Goal: Complete application form: Complete application form

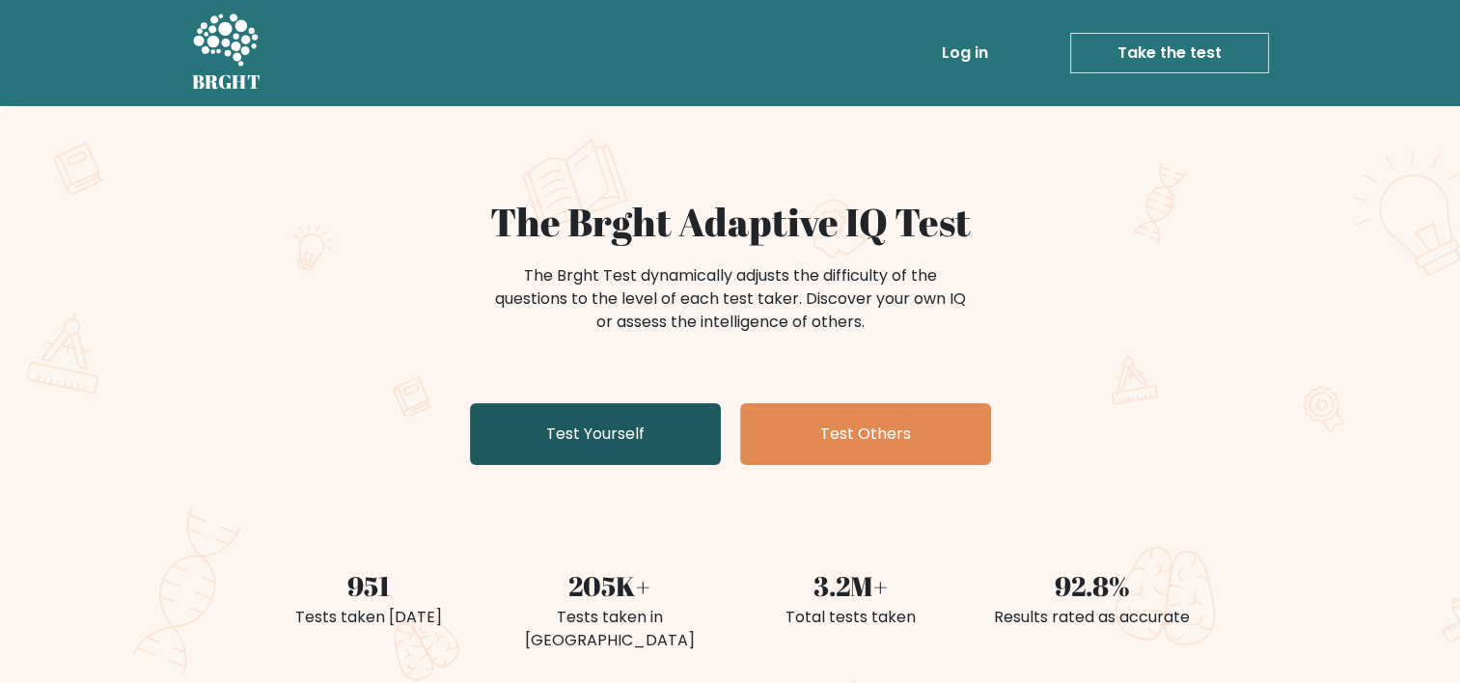
click at [573, 425] on link "Test Yourself" at bounding box center [595, 434] width 251 height 62
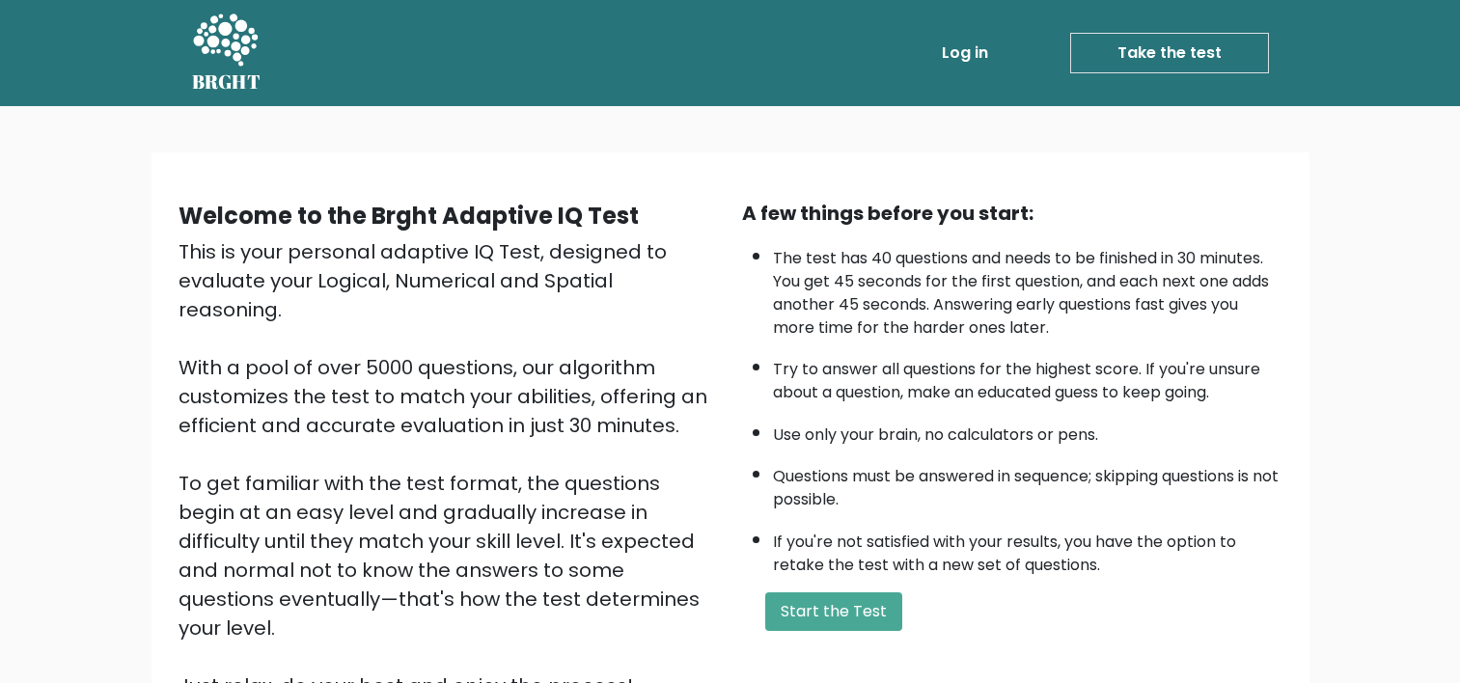
scroll to position [201, 0]
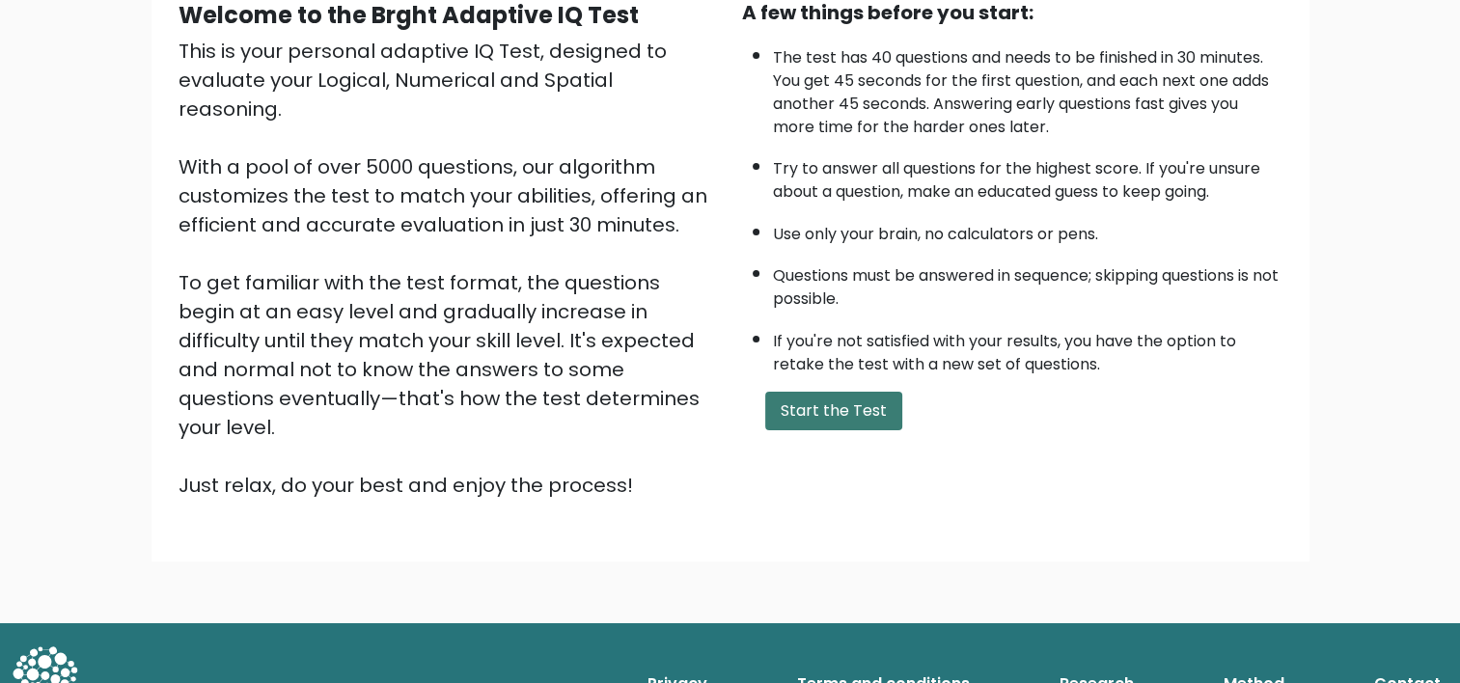
click at [826, 399] on button "Start the Test" at bounding box center [833, 411] width 137 height 39
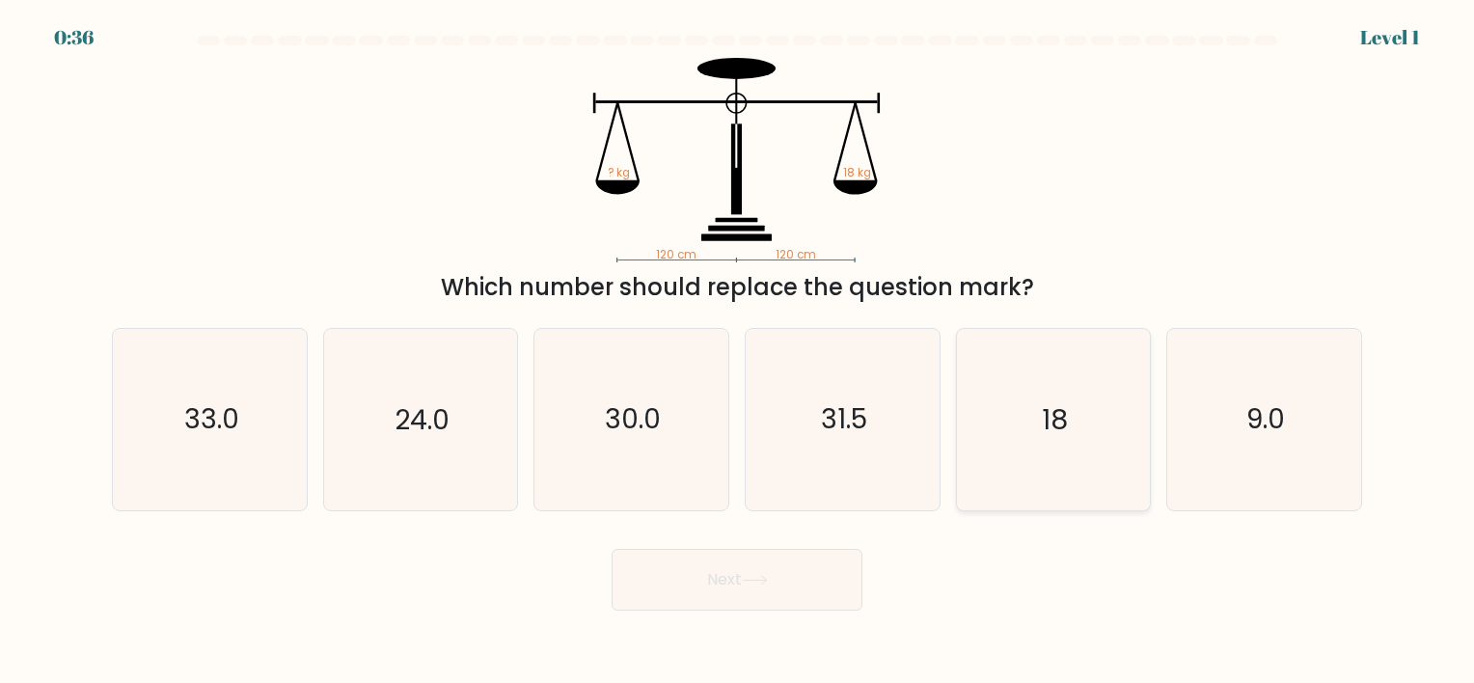
click at [1016, 398] on icon "18" at bounding box center [1053, 419] width 180 height 180
click at [738, 351] on input "e. 18" at bounding box center [737, 347] width 1 height 10
radio input "true"
click at [671, 579] on button "Next" at bounding box center [737, 580] width 251 height 62
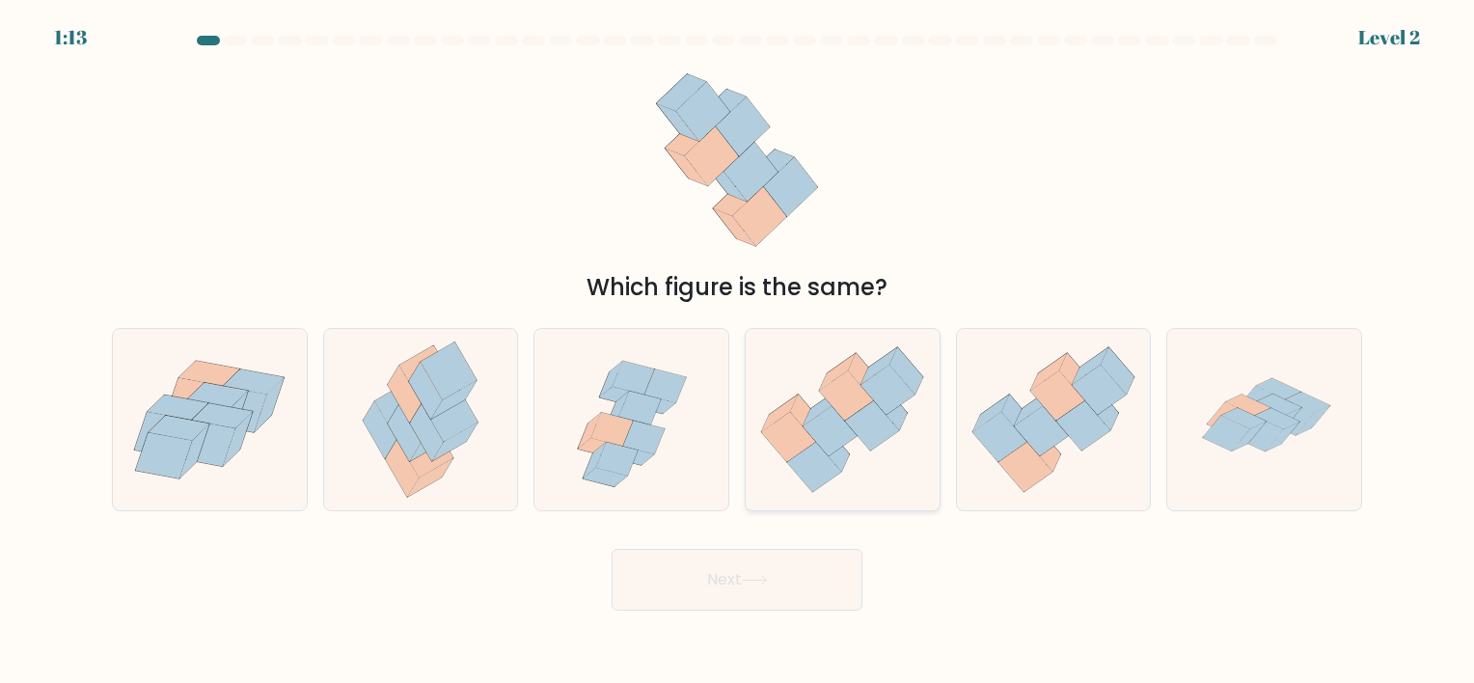
click at [849, 444] on icon at bounding box center [843, 420] width 194 height 167
click at [738, 351] on input "d." at bounding box center [737, 347] width 1 height 10
radio input "true"
click at [823, 580] on button "Next" at bounding box center [737, 580] width 251 height 62
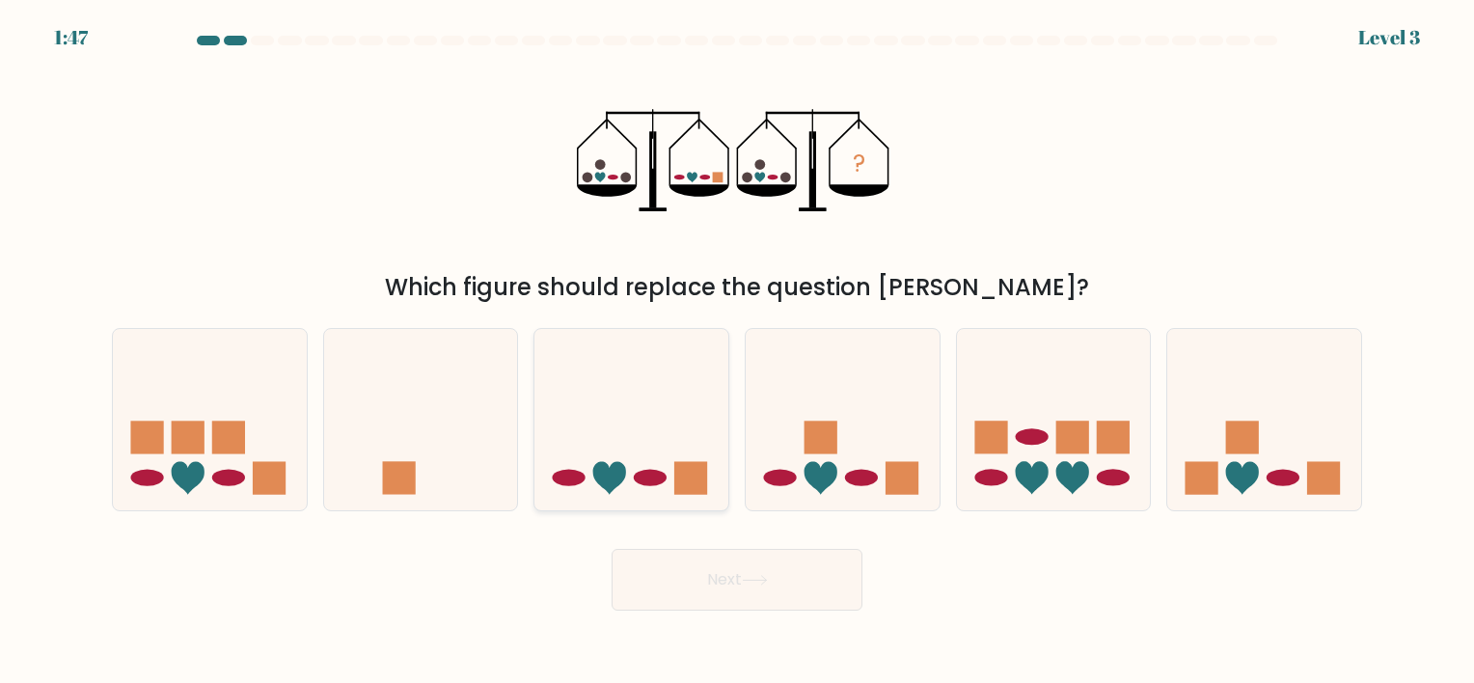
click at [647, 409] on icon at bounding box center [632, 420] width 194 height 160
click at [737, 351] on input "c." at bounding box center [737, 347] width 1 height 10
radio input "true"
click at [799, 613] on body "1:47 Level 3" at bounding box center [737, 341] width 1474 height 683
click at [793, 588] on button "Next" at bounding box center [737, 580] width 251 height 62
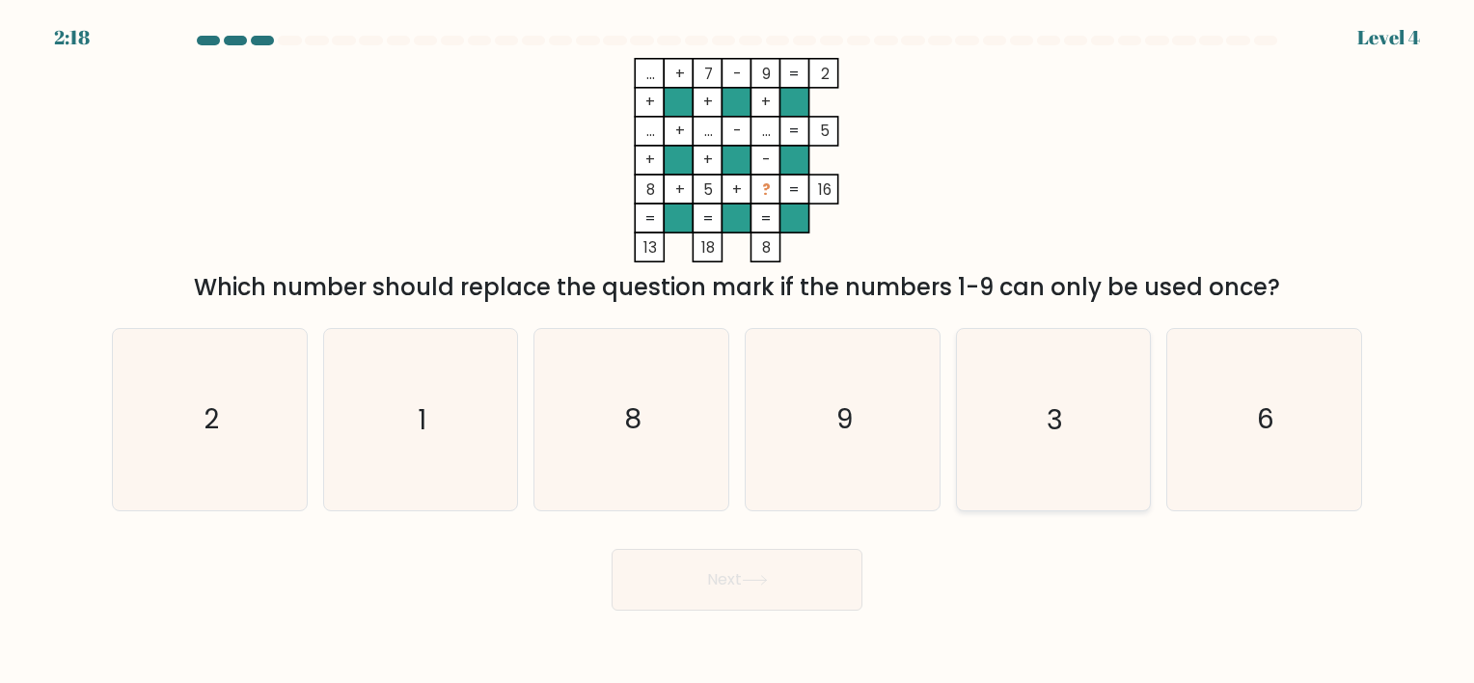
click at [1097, 409] on icon "3" at bounding box center [1053, 419] width 180 height 180
click at [738, 351] on input "e. 3" at bounding box center [737, 347] width 1 height 10
radio input "true"
click at [821, 578] on button "Next" at bounding box center [737, 580] width 251 height 62
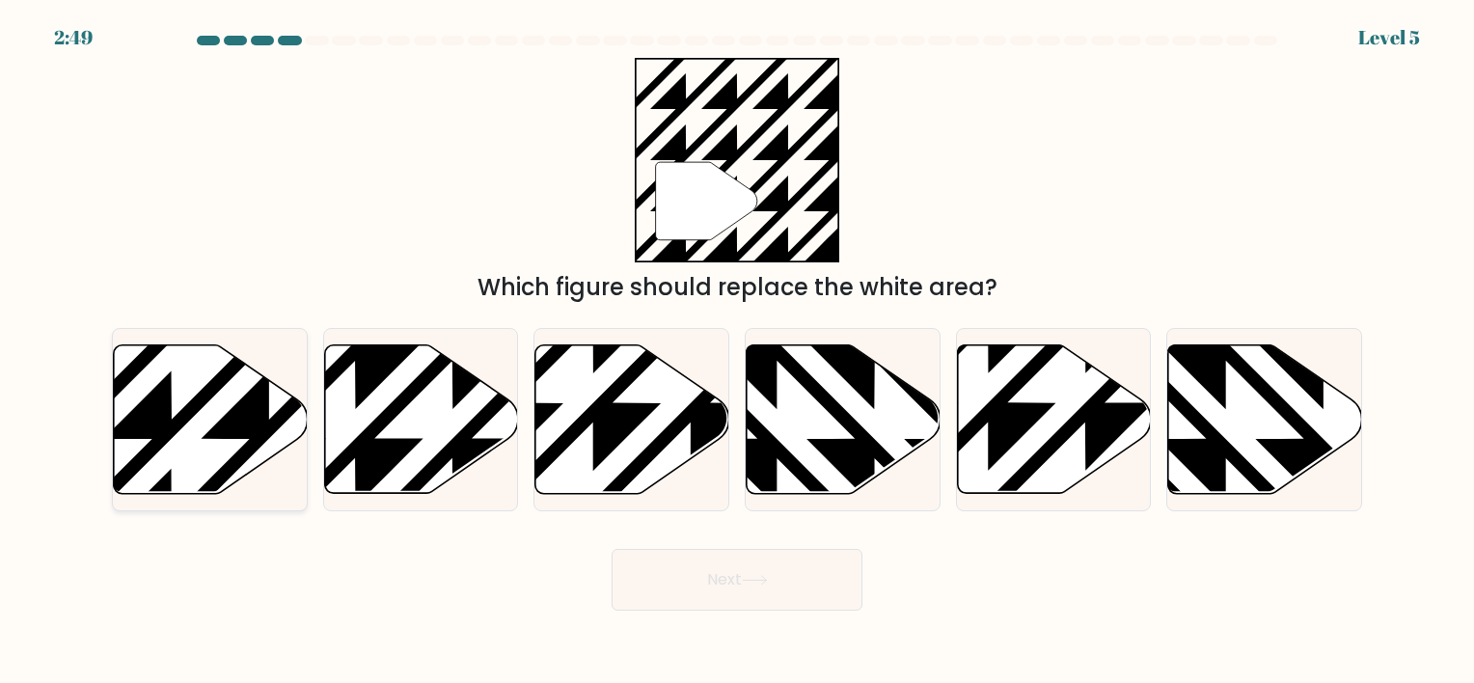
click at [266, 427] on icon at bounding box center [269, 341] width 391 height 391
click at [737, 351] on input "a." at bounding box center [737, 347] width 1 height 10
radio input "true"
click at [740, 582] on button "Next" at bounding box center [737, 580] width 251 height 62
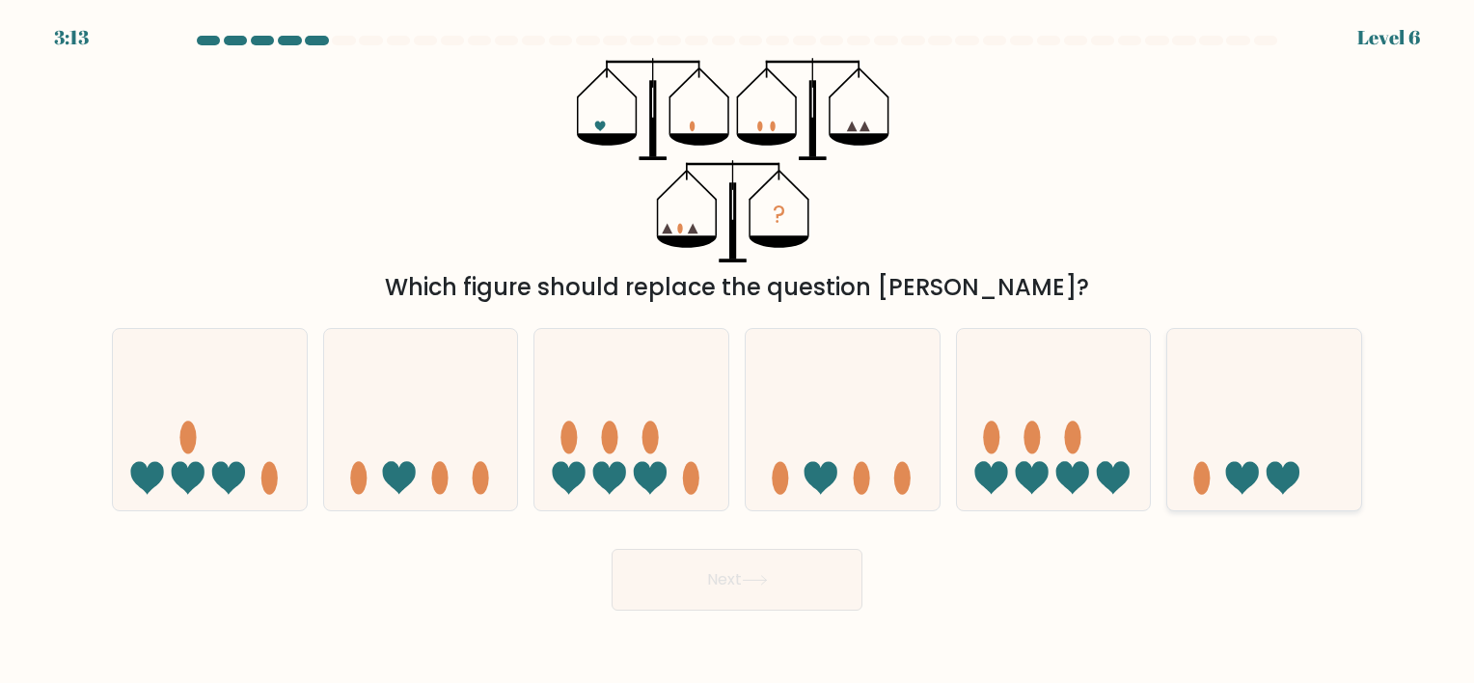
click at [1236, 441] on icon at bounding box center [1265, 420] width 194 height 160
click at [738, 351] on input "f." at bounding box center [737, 347] width 1 height 10
radio input "true"
click at [792, 559] on button "Next" at bounding box center [737, 580] width 251 height 62
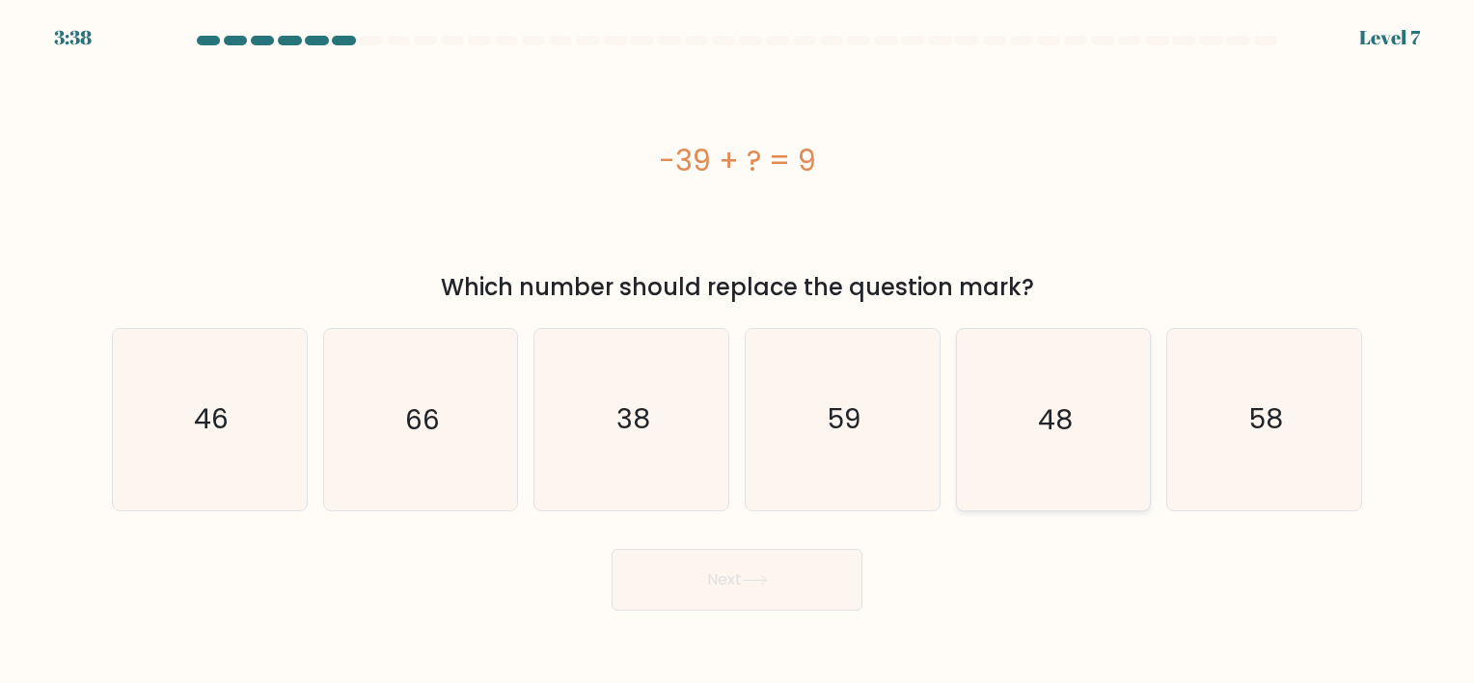
click at [1073, 389] on icon "48" at bounding box center [1053, 419] width 180 height 180
click at [738, 351] on input "e. 48" at bounding box center [737, 347] width 1 height 10
radio input "true"
click at [805, 571] on button "Next" at bounding box center [737, 580] width 251 height 62
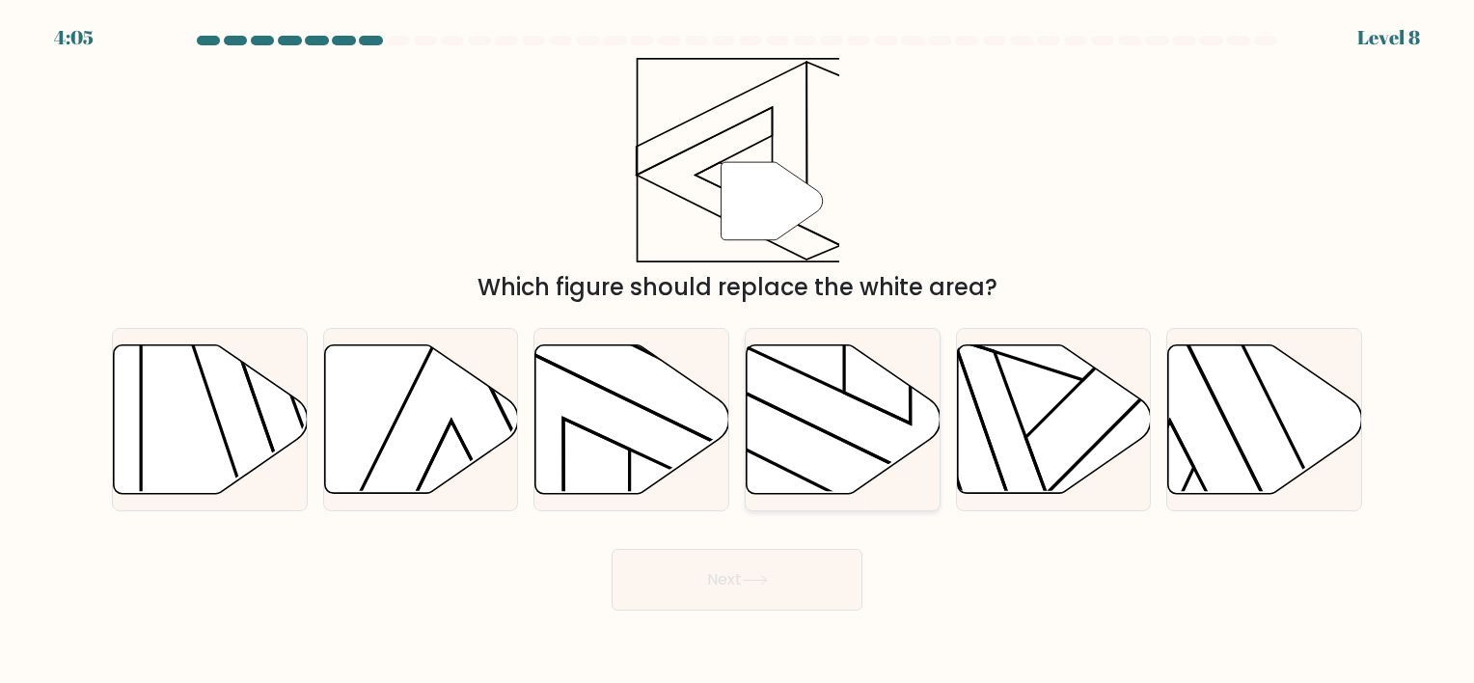
click at [847, 445] on icon at bounding box center [844, 418] width 194 height 149
click at [738, 351] on input "d." at bounding box center [737, 347] width 1 height 10
radio input "true"
click at [851, 599] on button "Next" at bounding box center [737, 580] width 251 height 62
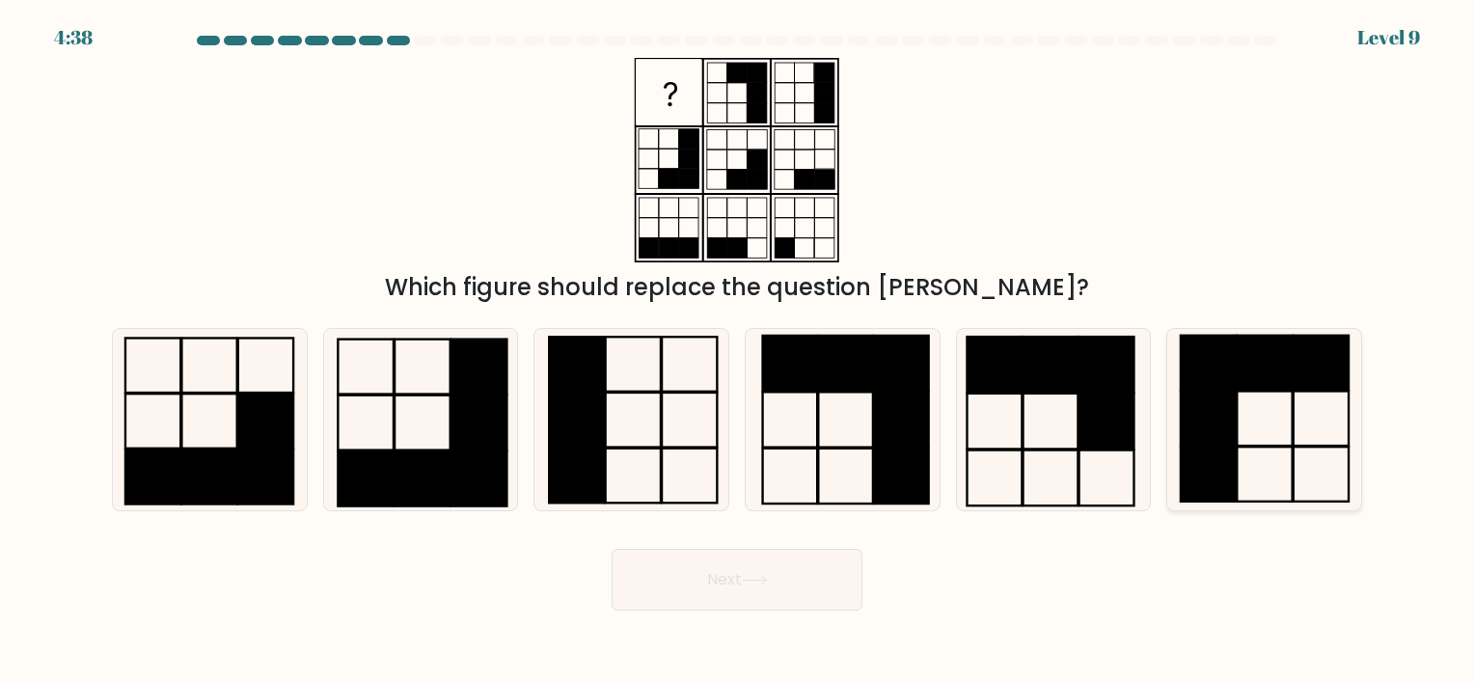
click at [1229, 444] on rect at bounding box center [1208, 419] width 55 height 55
click at [738, 351] on input "f." at bounding box center [737, 347] width 1 height 10
radio input "true"
click at [836, 599] on button "Next" at bounding box center [737, 580] width 251 height 62
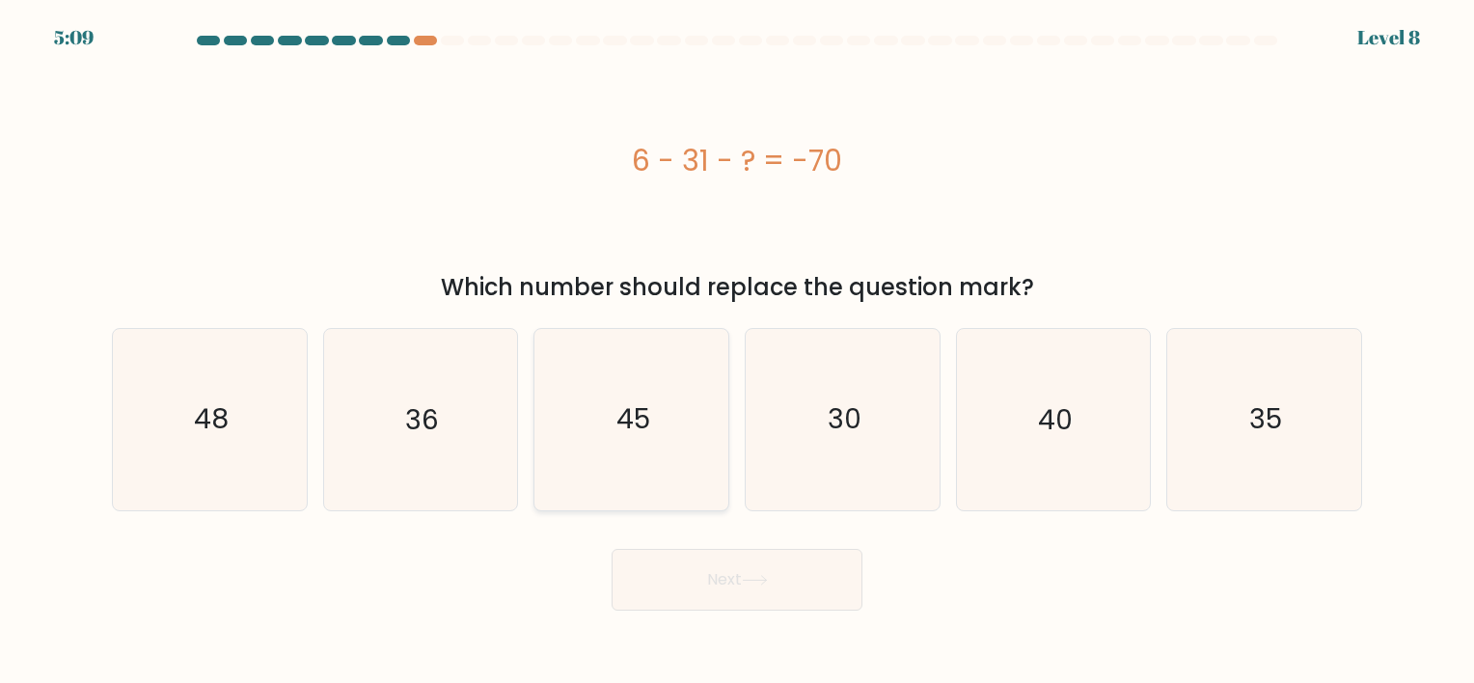
click at [599, 445] on icon "45" at bounding box center [631, 419] width 180 height 180
click at [737, 351] on input "c. 45" at bounding box center [737, 347] width 1 height 10
radio input "true"
click at [740, 591] on button "Next" at bounding box center [737, 580] width 251 height 62
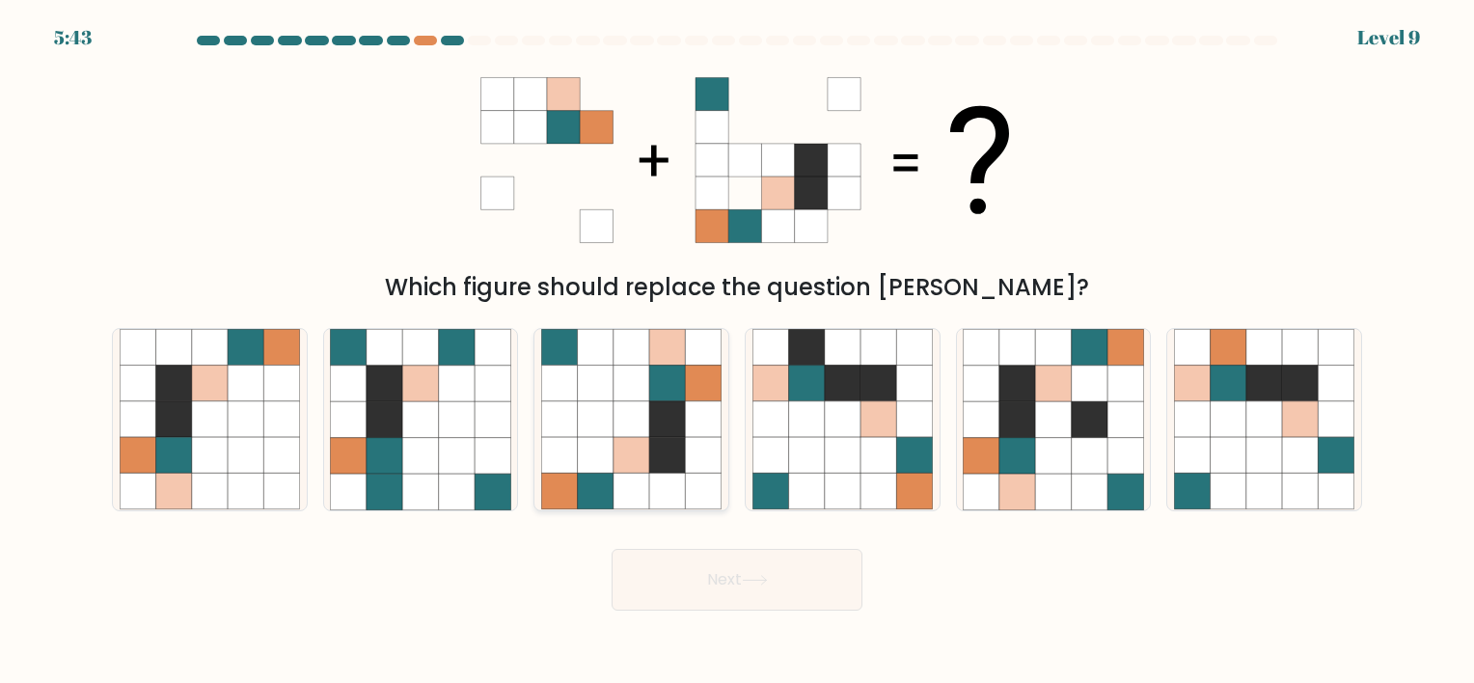
click at [637, 482] on icon at bounding box center [632, 492] width 36 height 36
click at [737, 351] on input "c." at bounding box center [737, 347] width 1 height 10
radio input "true"
click at [814, 603] on button "Next" at bounding box center [737, 580] width 251 height 62
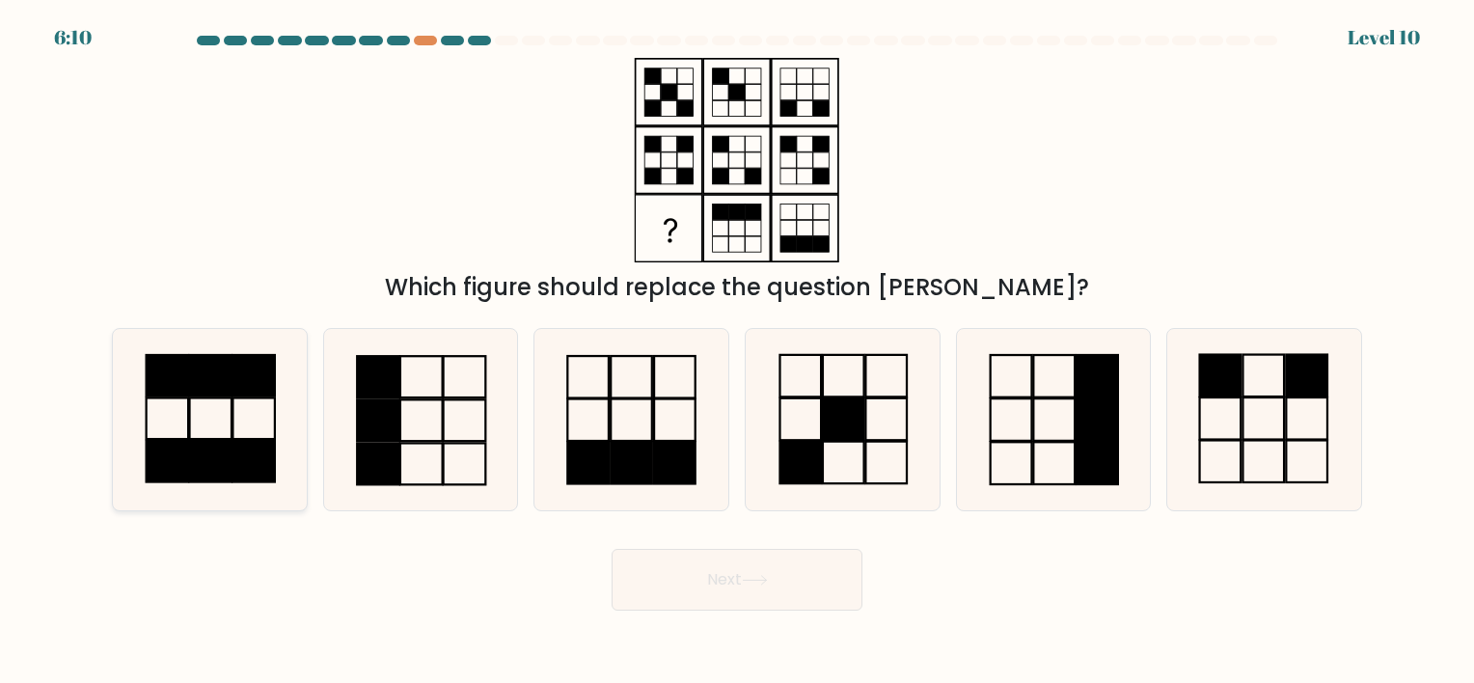
click at [232, 423] on rect at bounding box center [210, 419] width 42 height 41
click at [737, 351] on input "a." at bounding box center [737, 347] width 1 height 10
radio input "true"
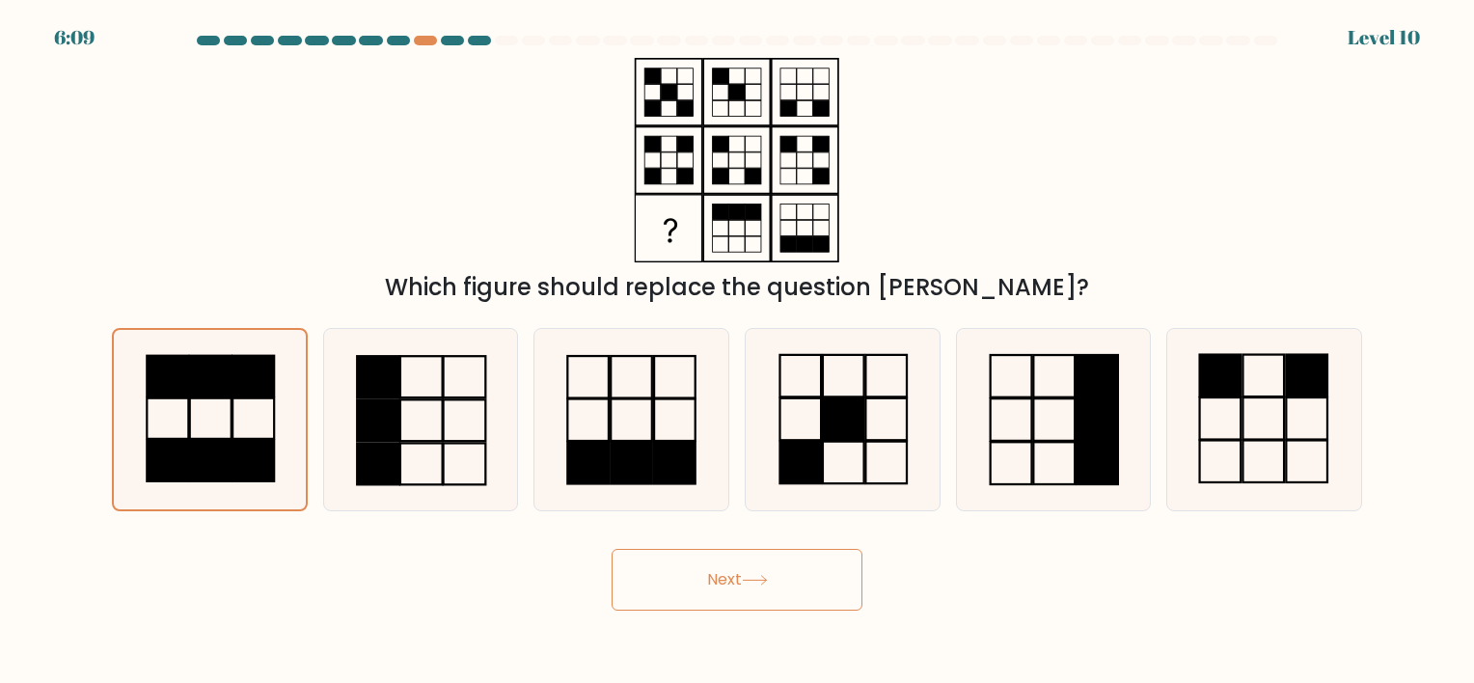
click at [833, 584] on button "Next" at bounding box center [737, 580] width 251 height 62
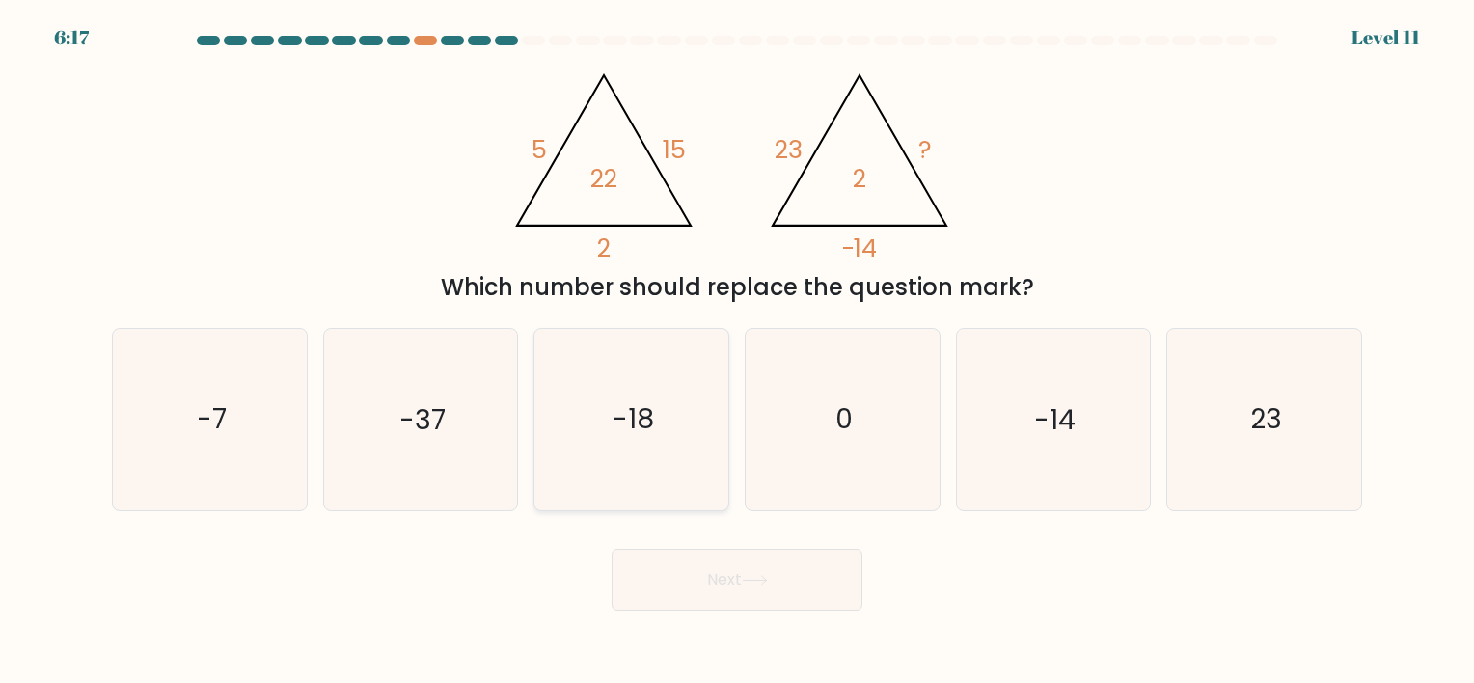
click at [625, 421] on text "-18" at bounding box center [633, 420] width 41 height 38
click at [737, 351] on input "c. -18" at bounding box center [737, 347] width 1 height 10
radio input "true"
click at [790, 633] on body "6:17 Level 11" at bounding box center [737, 341] width 1474 height 683
click at [791, 619] on body "6:16 Level 11" at bounding box center [737, 341] width 1474 height 683
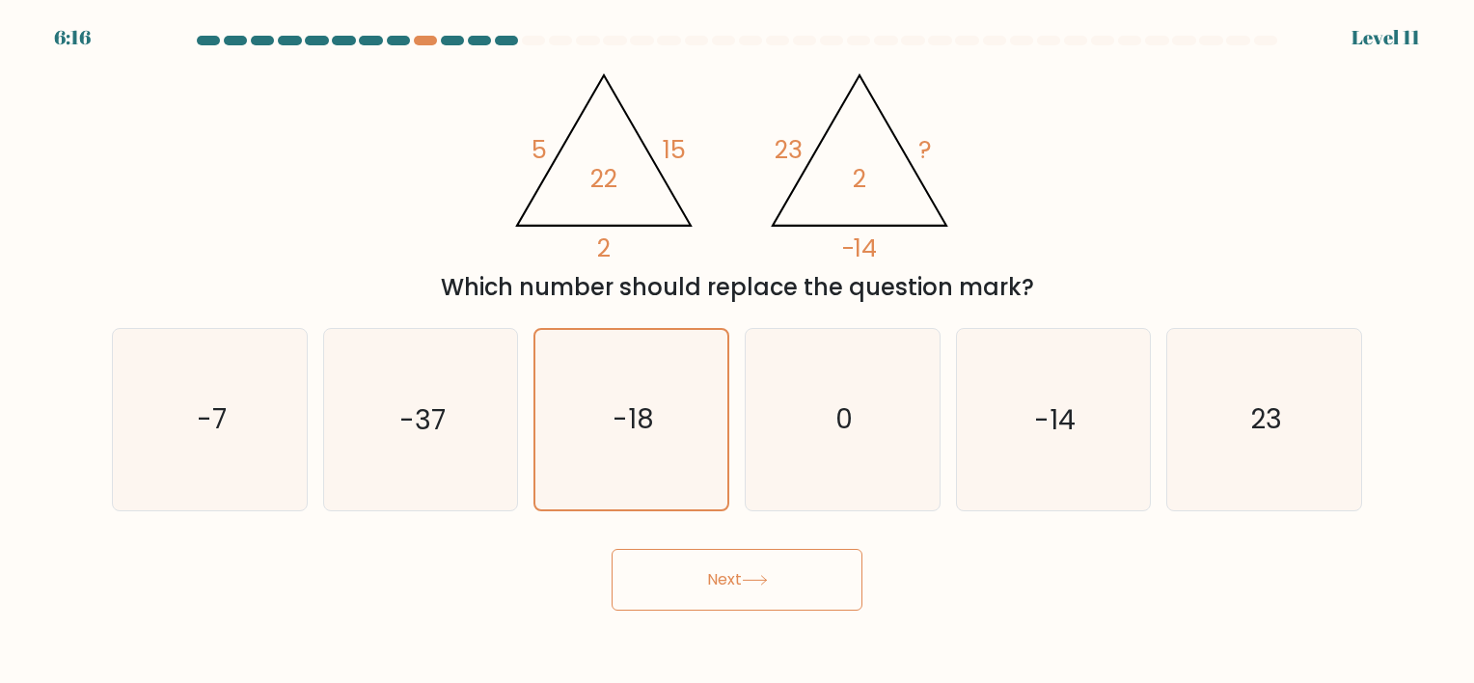
click at [793, 587] on button "Next" at bounding box center [737, 580] width 251 height 62
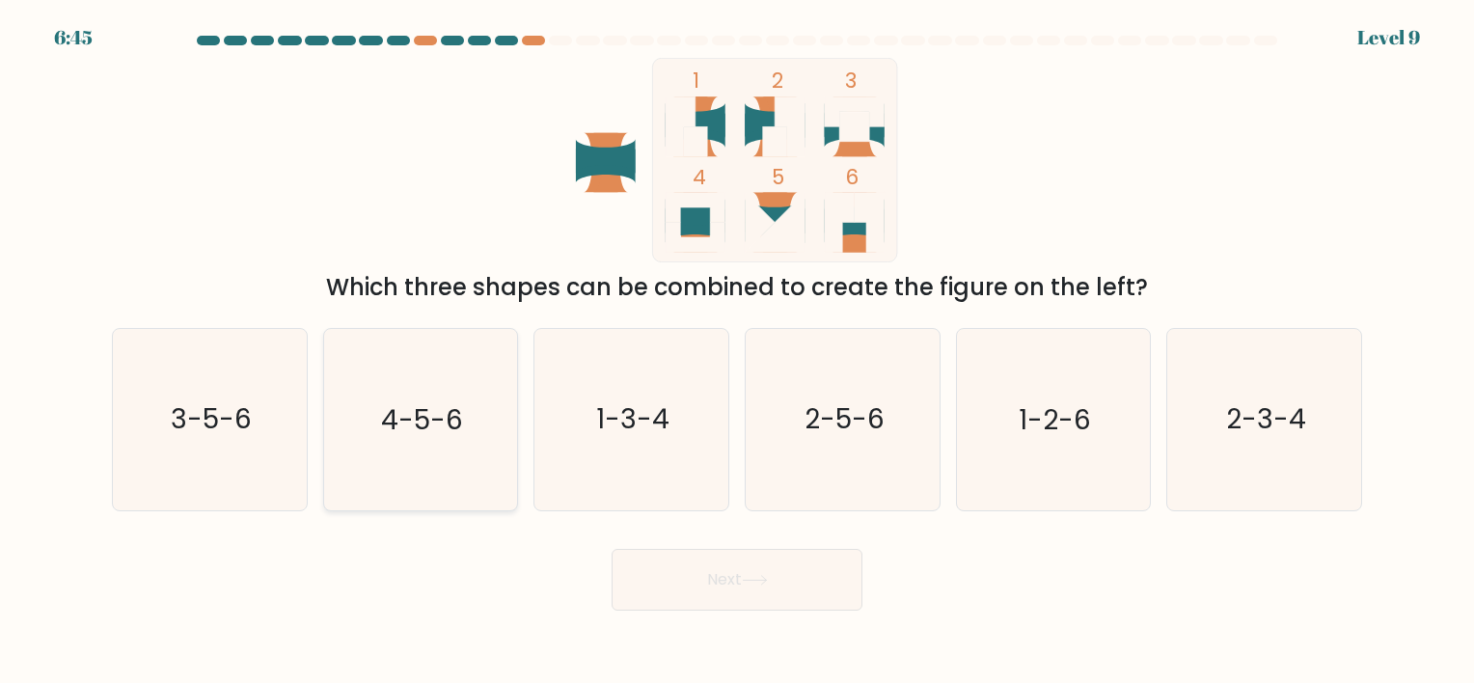
click at [471, 445] on icon "4-5-6" at bounding box center [420, 419] width 180 height 180
click at [737, 351] on input "b. 4-5-6" at bounding box center [737, 347] width 1 height 10
radio input "true"
click at [728, 578] on button "Next" at bounding box center [737, 580] width 251 height 62
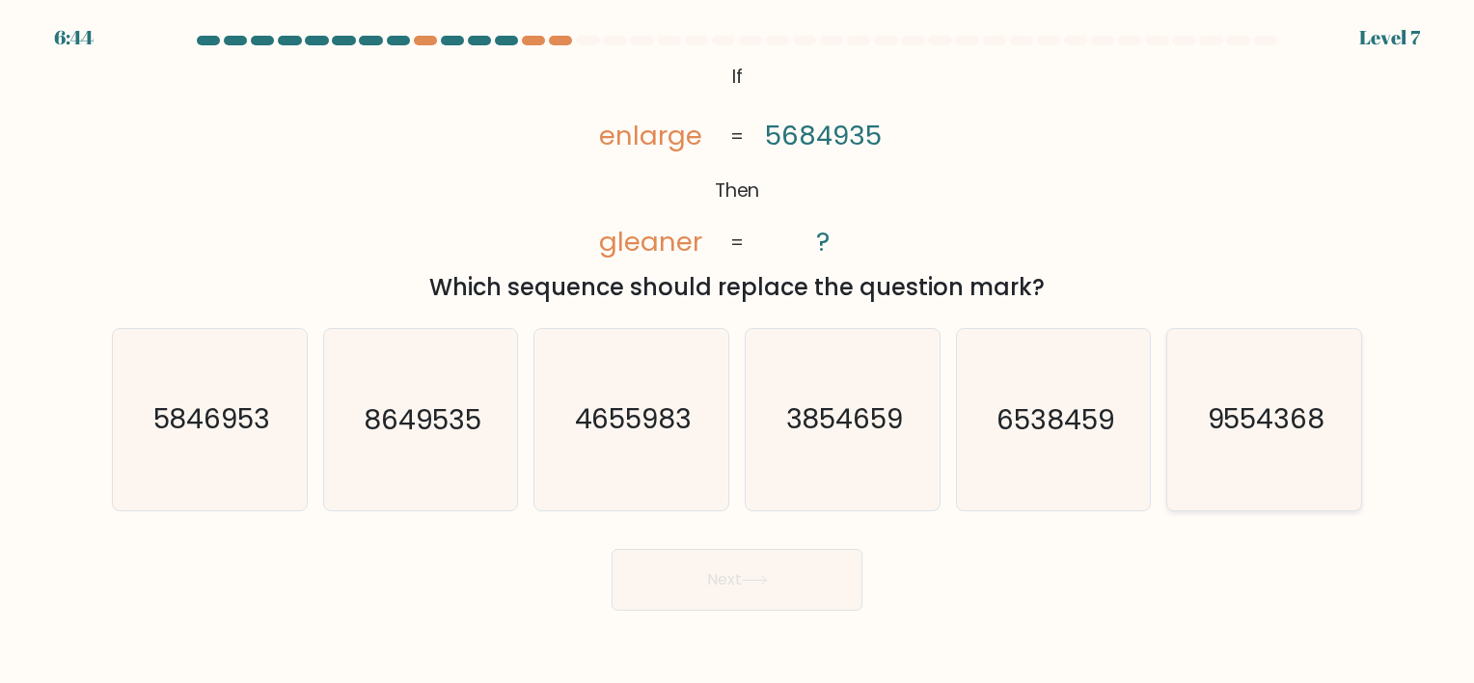
click at [1240, 436] on text "9554368" at bounding box center [1266, 420] width 118 height 38
click at [738, 351] on input "f. 9554368" at bounding box center [737, 347] width 1 height 10
radio input "true"
click at [755, 579] on icon at bounding box center [755, 580] width 26 height 11
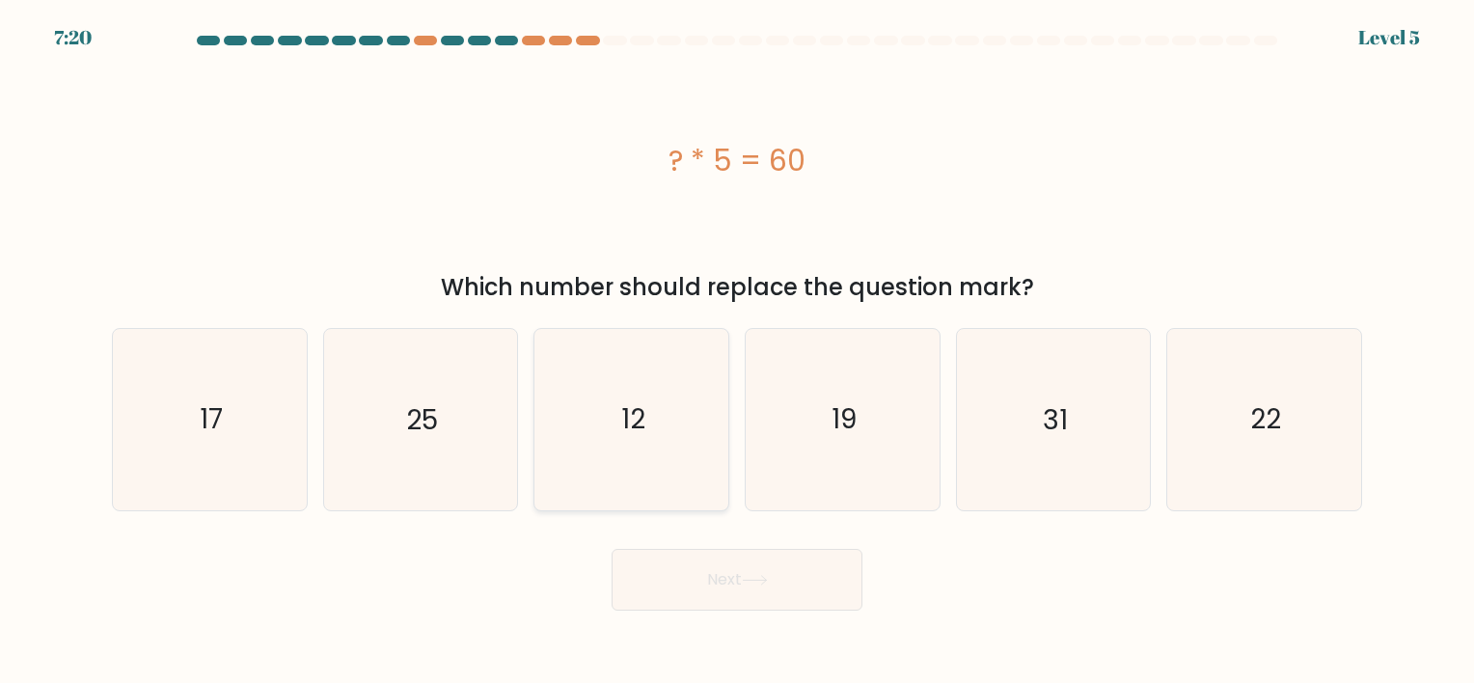
click at [584, 424] on icon "12" at bounding box center [631, 419] width 180 height 180
click at [737, 351] on input "c. 12" at bounding box center [737, 347] width 1 height 10
radio input "true"
click at [780, 591] on button "Next" at bounding box center [737, 580] width 251 height 62
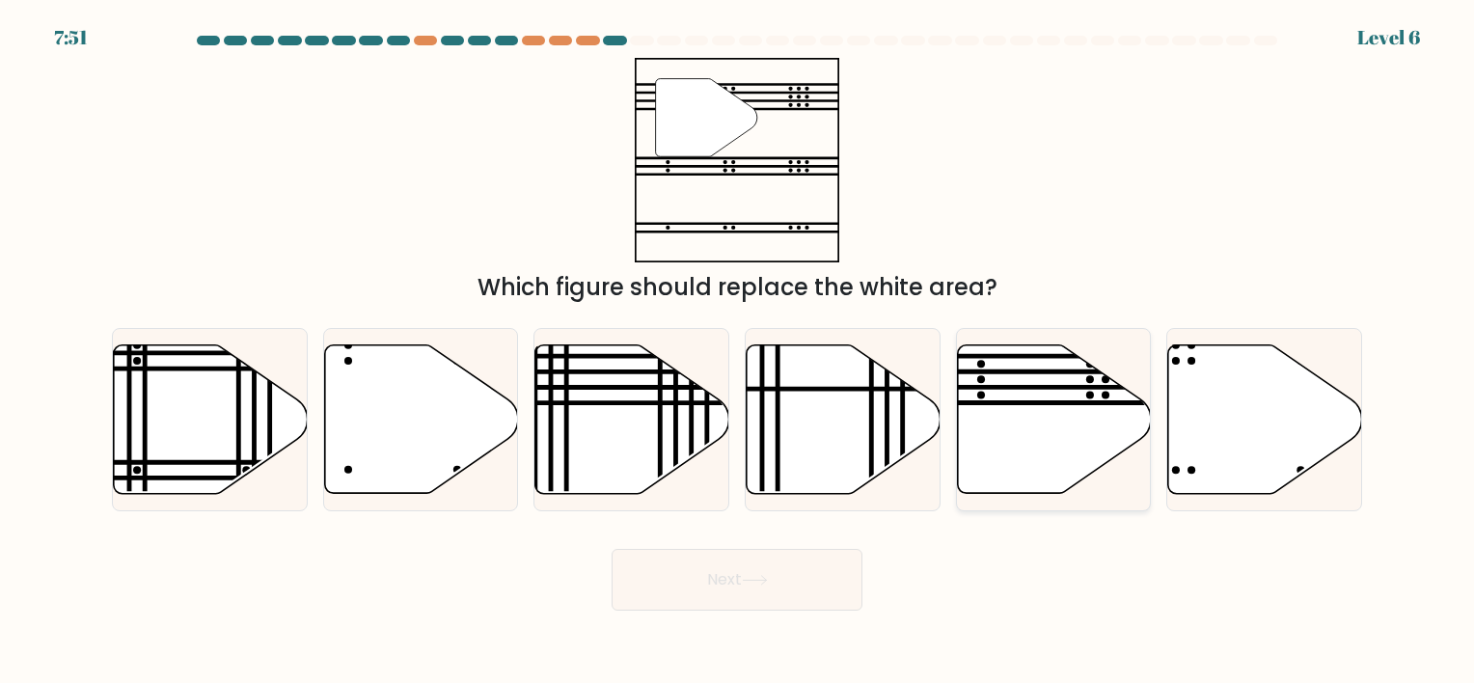
click at [1032, 440] on icon at bounding box center [1054, 418] width 194 height 149
click at [738, 351] on input "e." at bounding box center [737, 347] width 1 height 10
radio input "true"
click at [777, 596] on button "Next" at bounding box center [737, 580] width 251 height 62
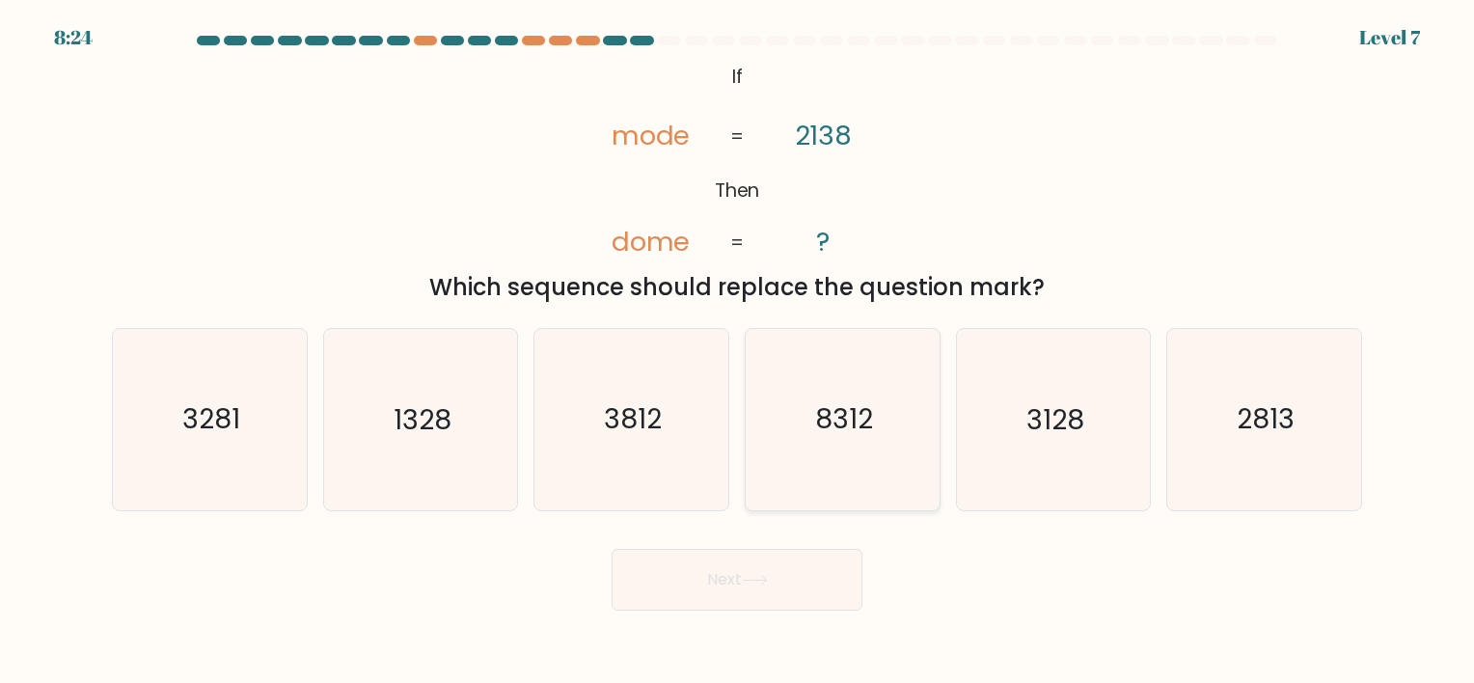
click at [853, 458] on icon "8312" at bounding box center [843, 419] width 180 height 180
click at [738, 351] on input "d. 8312" at bounding box center [737, 347] width 1 height 10
radio input "true"
click at [789, 557] on button "Next" at bounding box center [737, 580] width 251 height 62
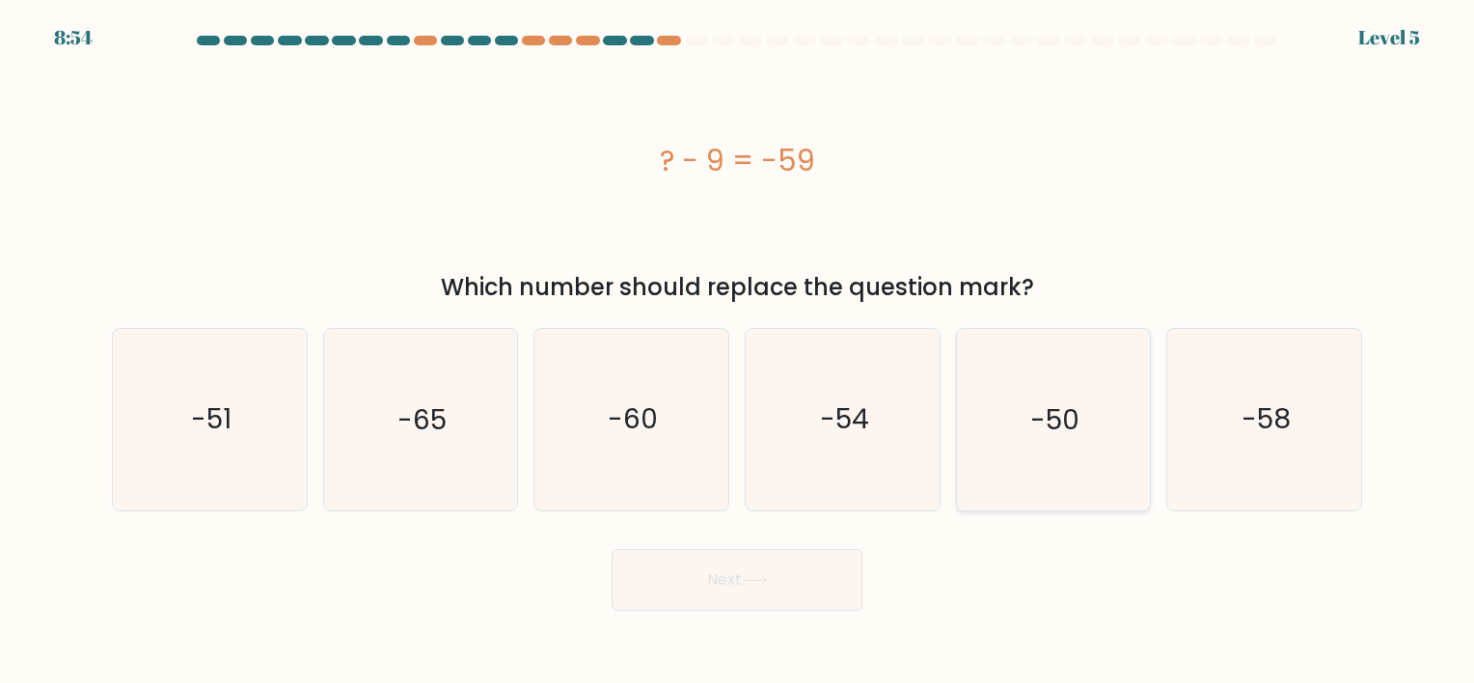
click at [1062, 406] on text "-50" at bounding box center [1055, 420] width 49 height 38
click at [738, 351] on input "e. -50" at bounding box center [737, 347] width 1 height 10
radio input "true"
click at [825, 565] on button "Next" at bounding box center [737, 580] width 251 height 62
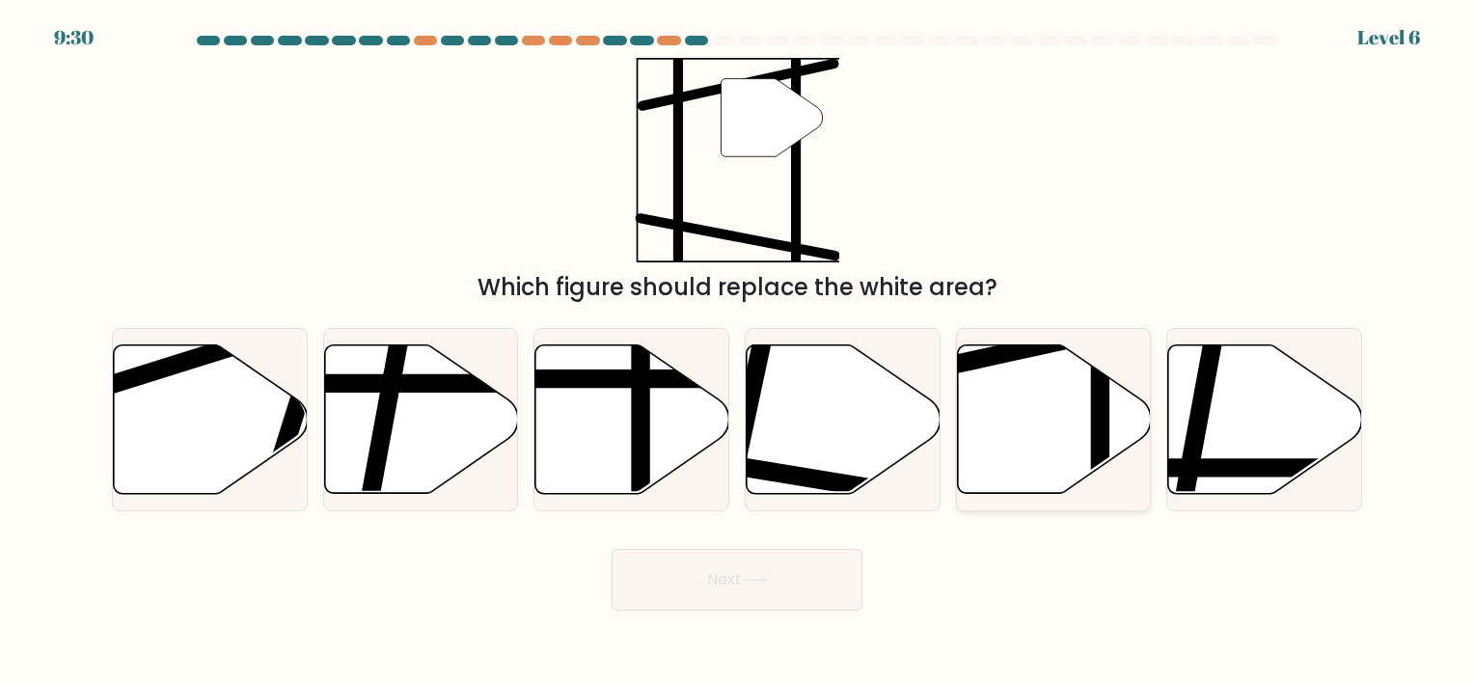
click at [1133, 427] on icon at bounding box center [1054, 418] width 194 height 149
click at [738, 351] on input "e." at bounding box center [737, 347] width 1 height 10
radio input "true"
click at [813, 573] on button "Next" at bounding box center [737, 580] width 251 height 62
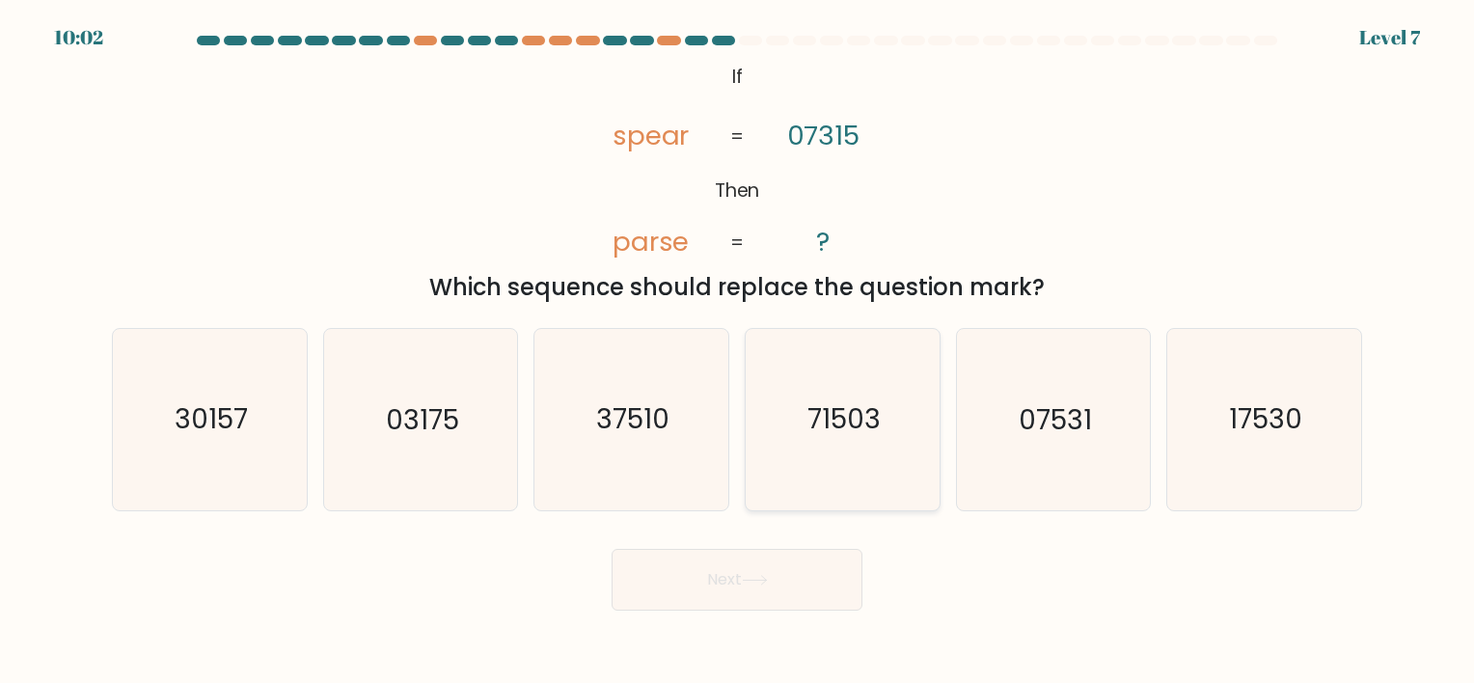
click at [772, 488] on icon "71503" at bounding box center [843, 419] width 180 height 180
click at [738, 351] on input "d. 71503" at bounding box center [737, 347] width 1 height 10
radio input "true"
click at [762, 552] on button "Next" at bounding box center [737, 580] width 251 height 62
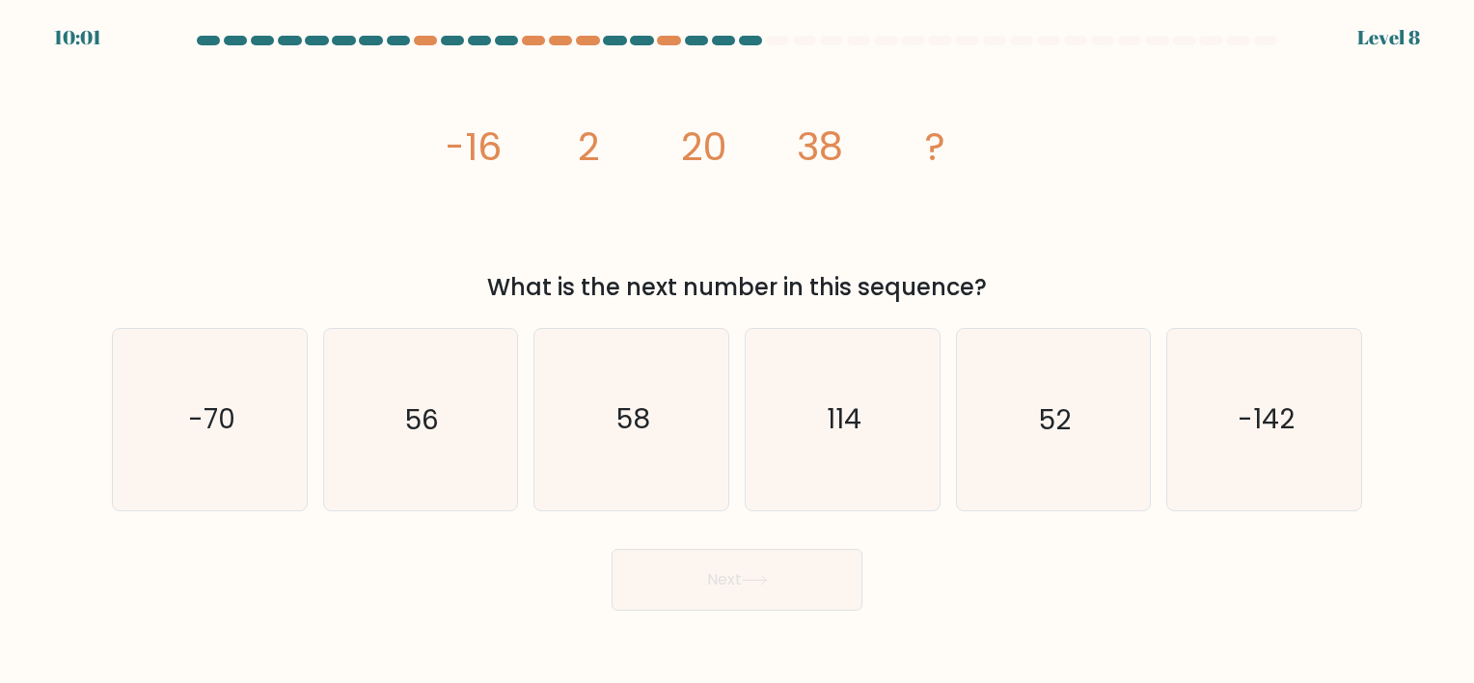
click at [761, 563] on button "Next" at bounding box center [737, 580] width 251 height 62
click at [481, 470] on icon "56" at bounding box center [420, 419] width 180 height 180
click at [737, 351] on input "b. 56" at bounding box center [737, 347] width 1 height 10
radio input "true"
click at [793, 566] on button "Next" at bounding box center [737, 580] width 251 height 62
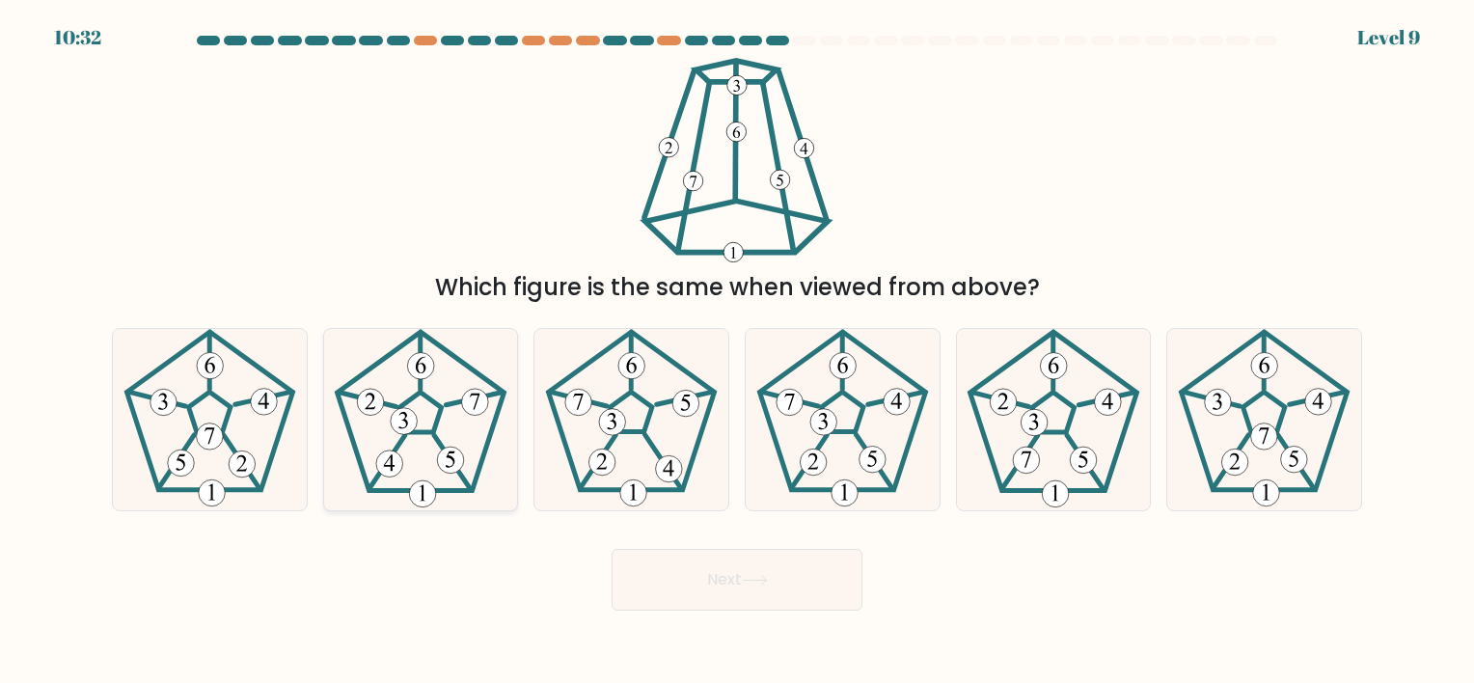
click at [415, 401] on icon at bounding box center [420, 419] width 180 height 180
click at [737, 351] on input "b." at bounding box center [737, 347] width 1 height 10
radio input "true"
click at [738, 557] on button "Next" at bounding box center [737, 580] width 251 height 62
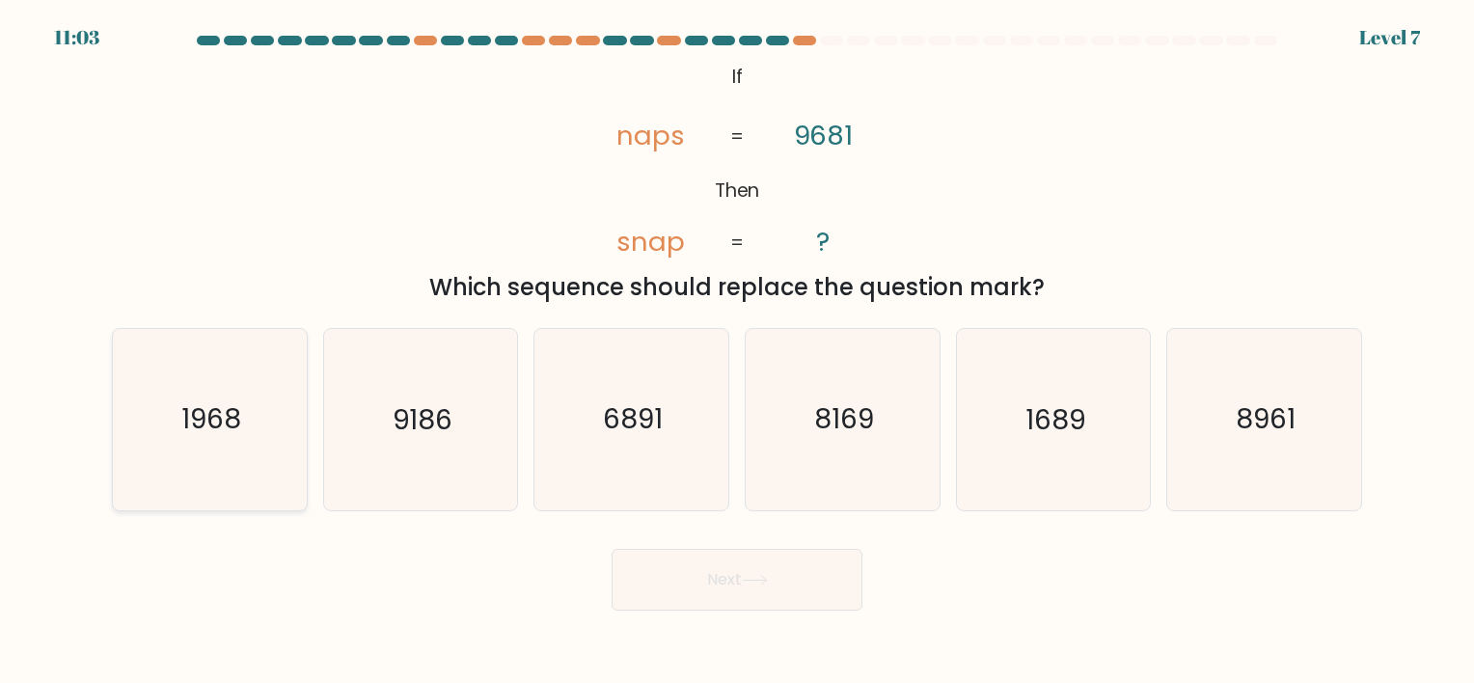
click at [238, 413] on text "1968" at bounding box center [211, 420] width 60 height 38
click at [737, 351] on input "a. 1968" at bounding box center [737, 347] width 1 height 10
radio input "true"
click at [729, 585] on button "Next" at bounding box center [737, 580] width 251 height 62
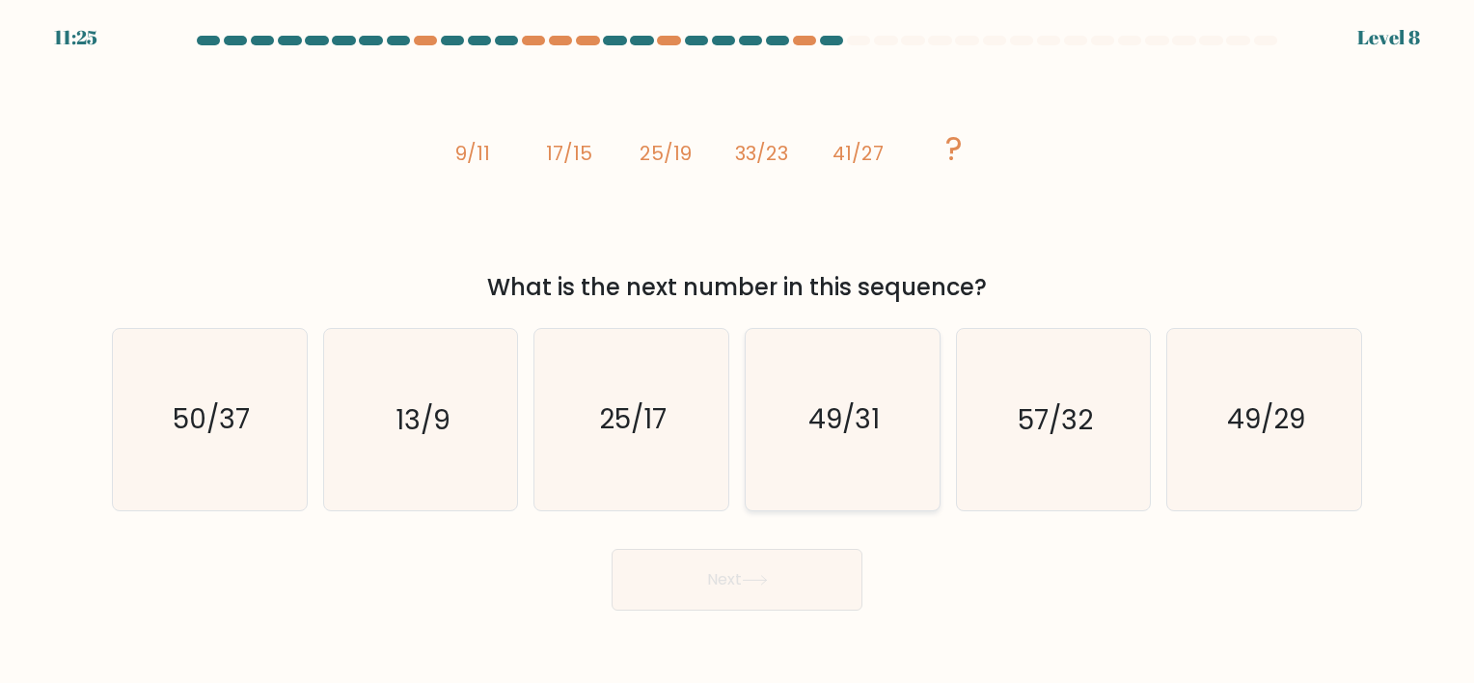
click at [884, 446] on icon "49/31" at bounding box center [843, 419] width 180 height 180
click at [738, 351] on input "d. 49/31" at bounding box center [737, 347] width 1 height 10
radio input "true"
click at [768, 579] on icon at bounding box center [755, 580] width 26 height 11
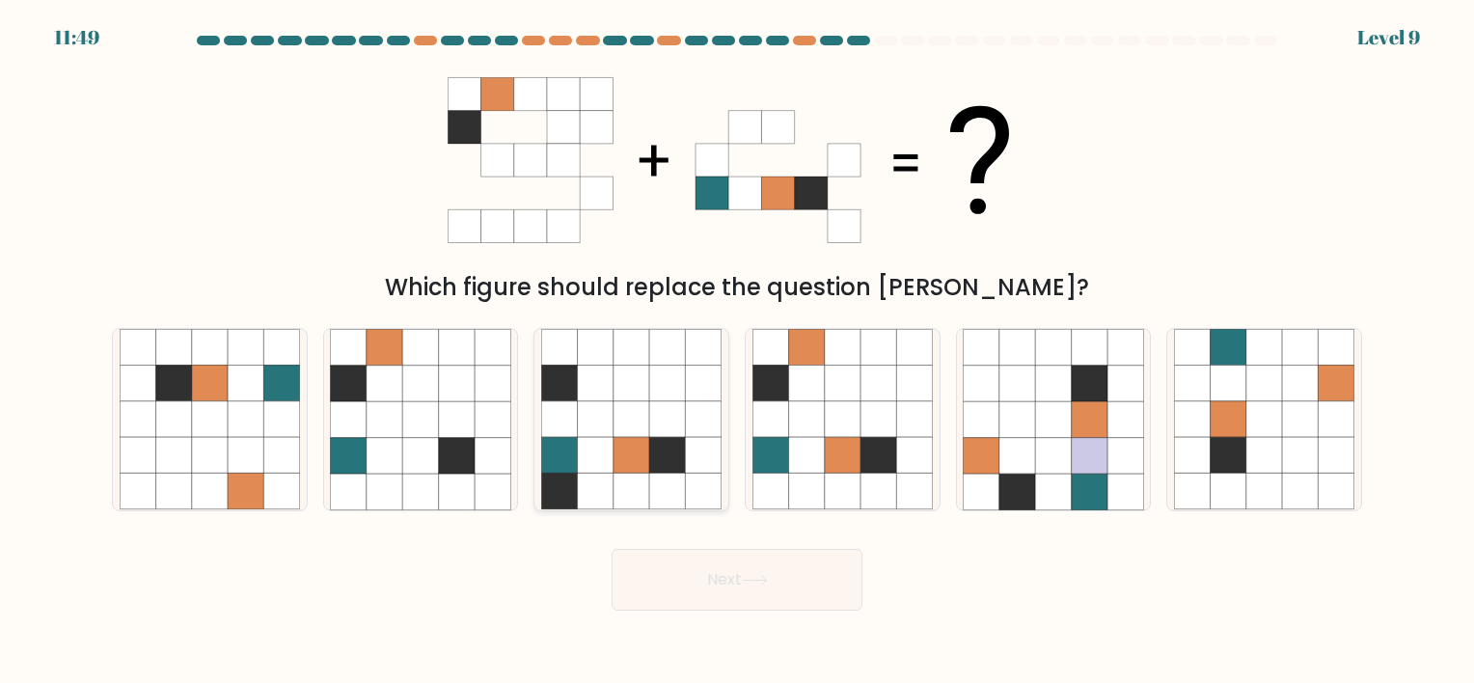
click at [597, 390] on icon at bounding box center [596, 384] width 36 height 36
click at [737, 351] on input "c." at bounding box center [737, 347] width 1 height 10
radio input "true"
click at [770, 432] on icon at bounding box center [771, 419] width 36 height 36
click at [738, 351] on input "d." at bounding box center [737, 347] width 1 height 10
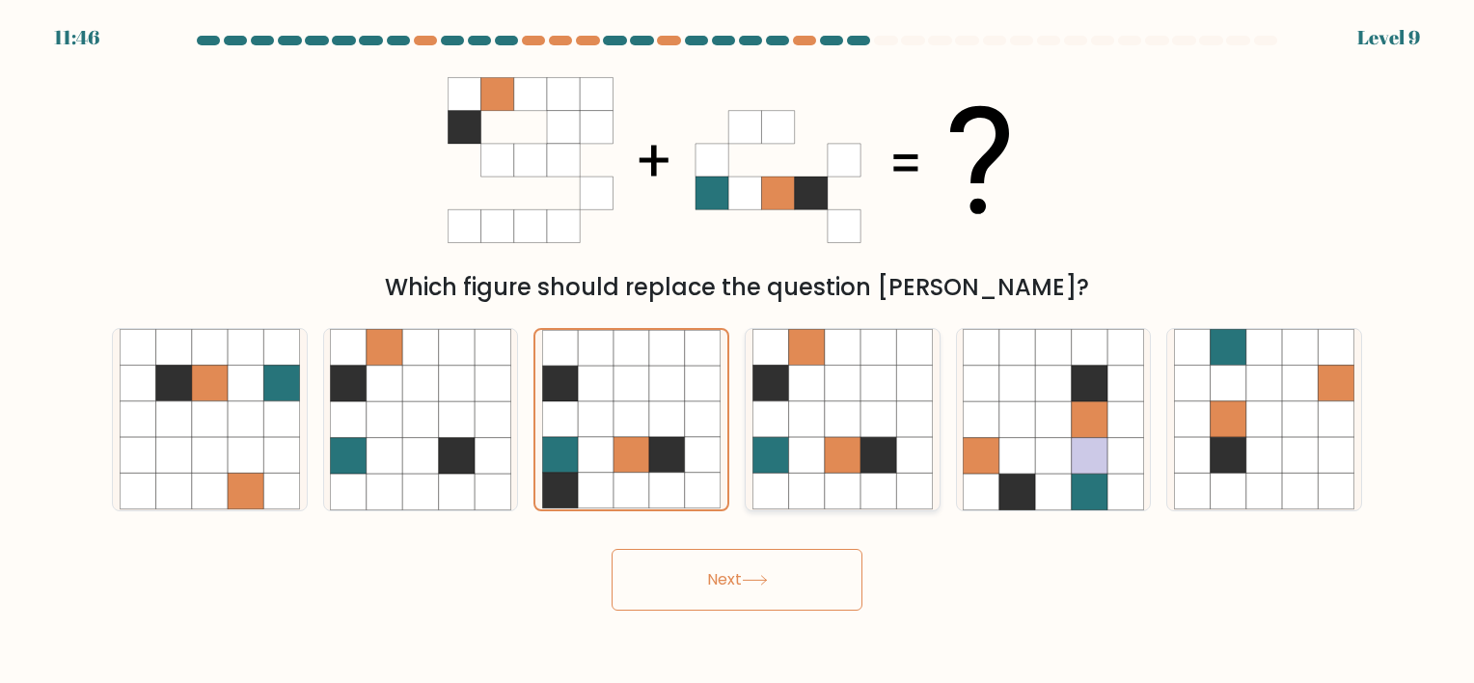
radio input "true"
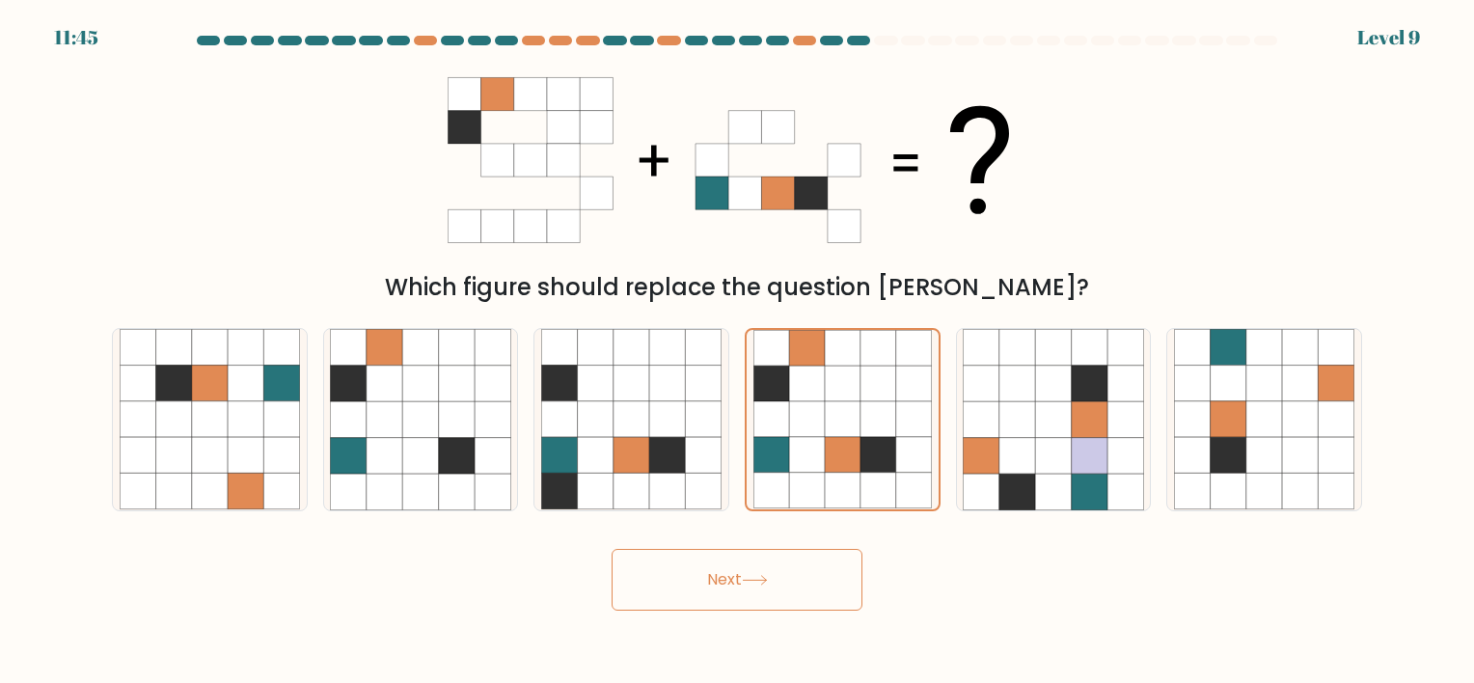
click at [714, 560] on button "Next" at bounding box center [737, 580] width 251 height 62
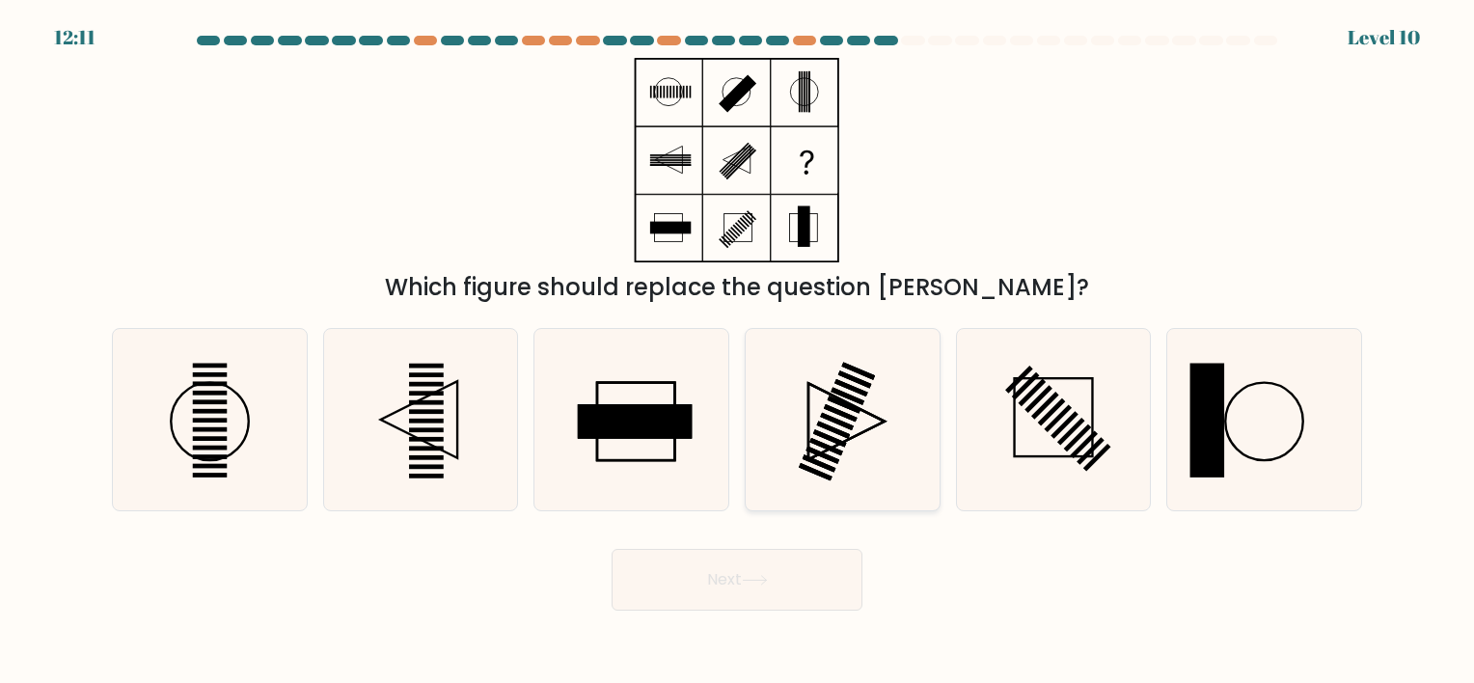
click at [777, 344] on icon at bounding box center [843, 419] width 180 height 180
click at [738, 344] on input "d." at bounding box center [737, 347] width 1 height 10
radio input "true"
click at [695, 592] on button "Next" at bounding box center [737, 580] width 251 height 62
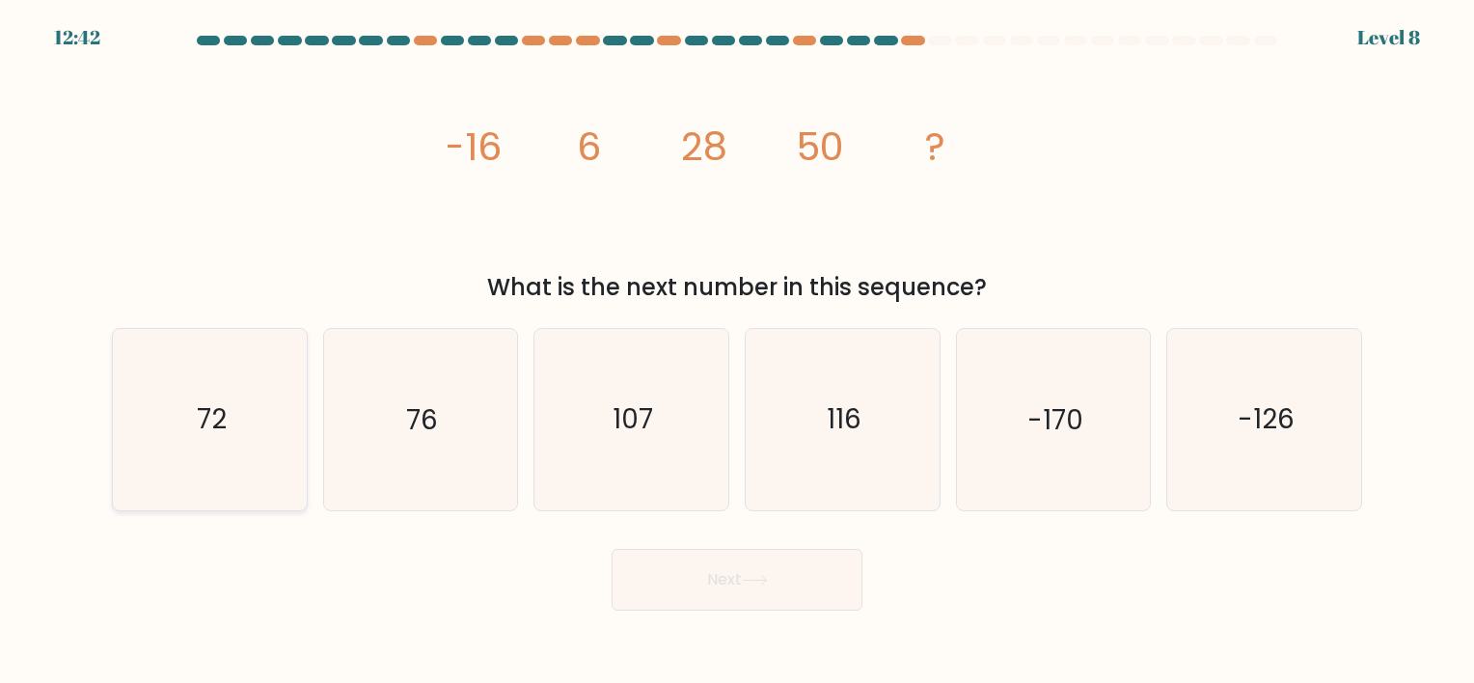
click at [215, 382] on icon "72" at bounding box center [210, 419] width 180 height 180
click at [737, 351] on input "a. 72" at bounding box center [737, 347] width 1 height 10
radio input "true"
click at [685, 581] on button "Next" at bounding box center [737, 580] width 251 height 62
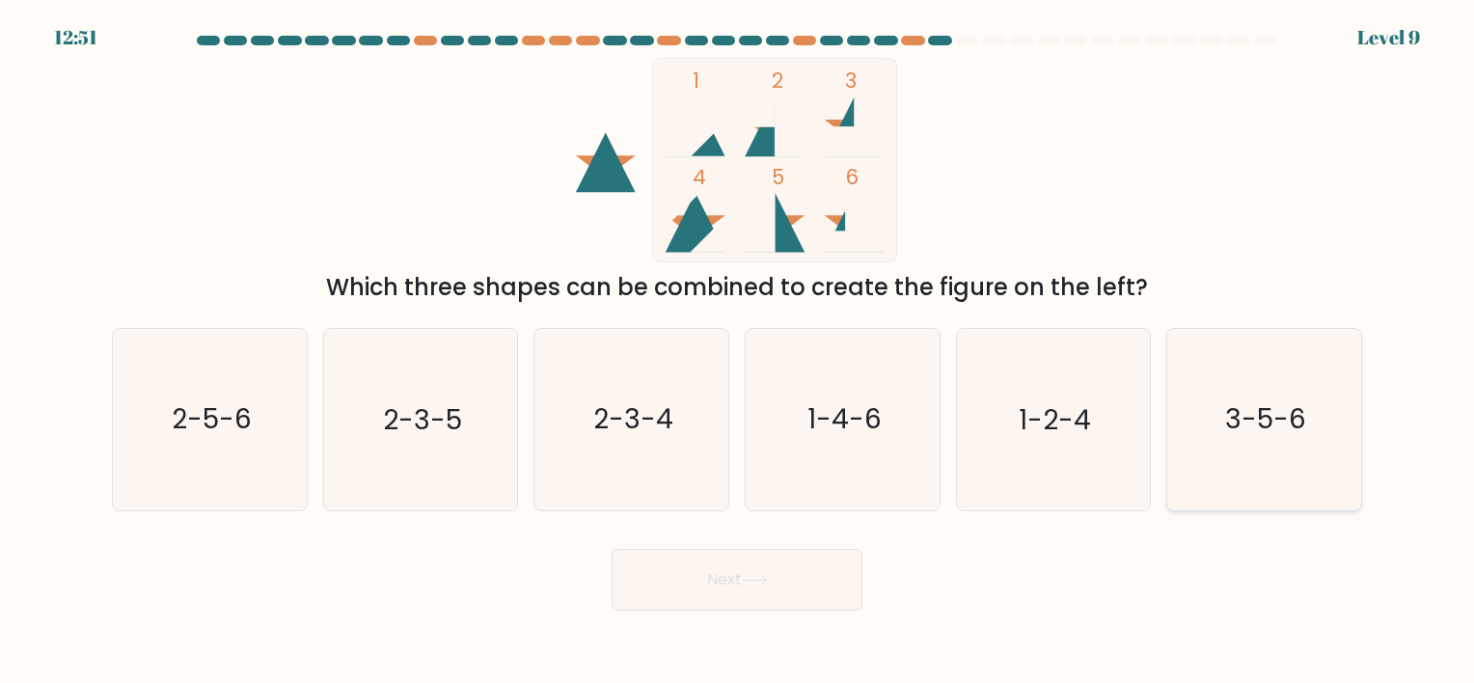
click at [1293, 396] on icon "3-5-6" at bounding box center [1264, 419] width 180 height 180
click at [738, 351] on input "f. 3-5-6" at bounding box center [737, 347] width 1 height 10
radio input "true"
click at [609, 649] on body "12:50 Level 9" at bounding box center [737, 341] width 1474 height 683
click at [642, 614] on body "12:50 Level 9" at bounding box center [737, 341] width 1474 height 683
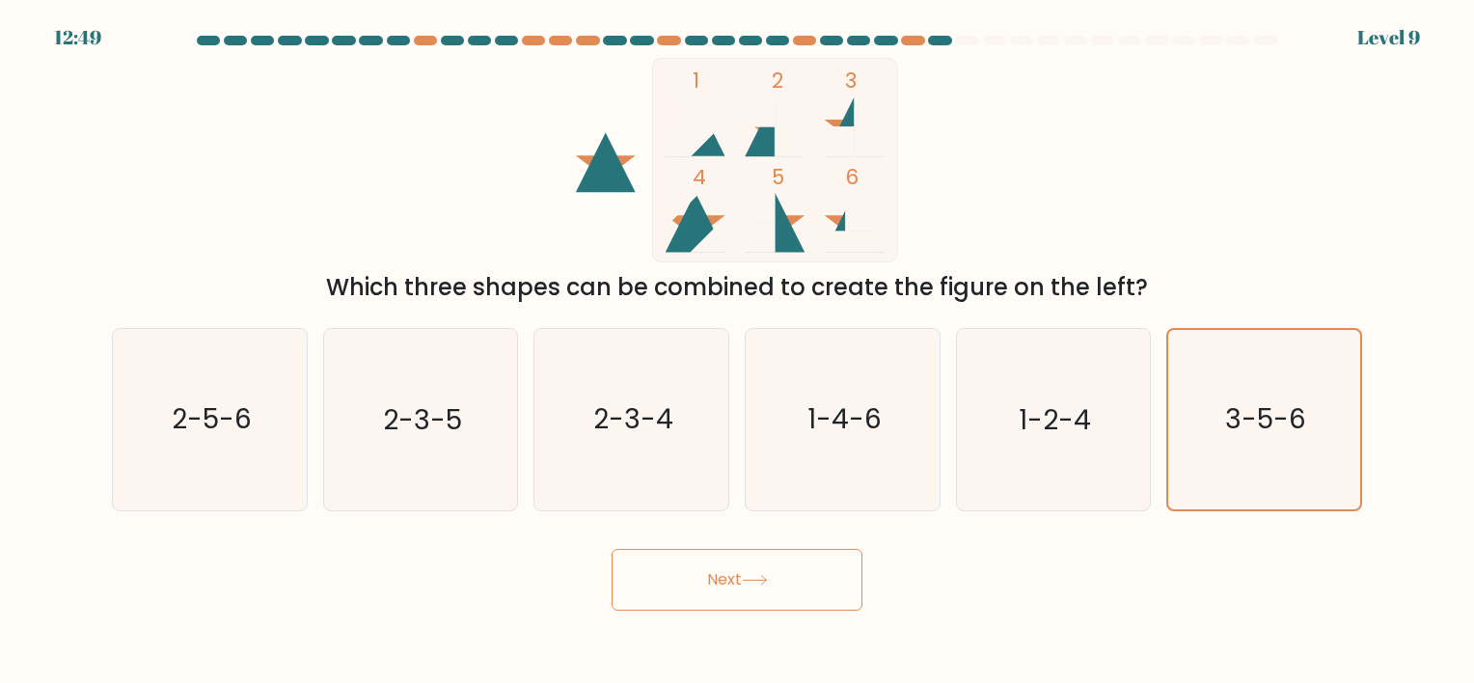
click at [646, 604] on button "Next" at bounding box center [737, 580] width 251 height 62
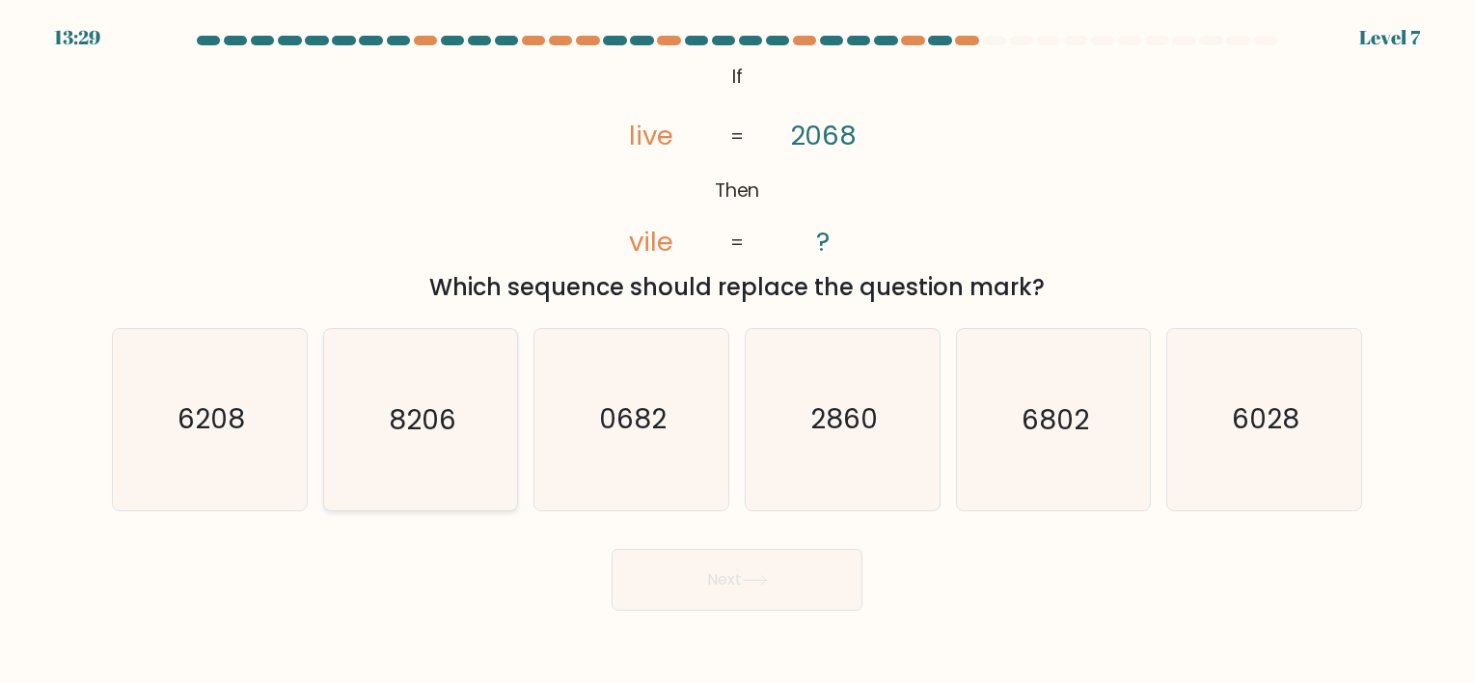
click at [459, 440] on icon "8206" at bounding box center [420, 419] width 180 height 180
click at [737, 351] on input "b. 8206" at bounding box center [737, 347] width 1 height 10
radio input "true"
click at [707, 565] on button "Next" at bounding box center [737, 580] width 251 height 62
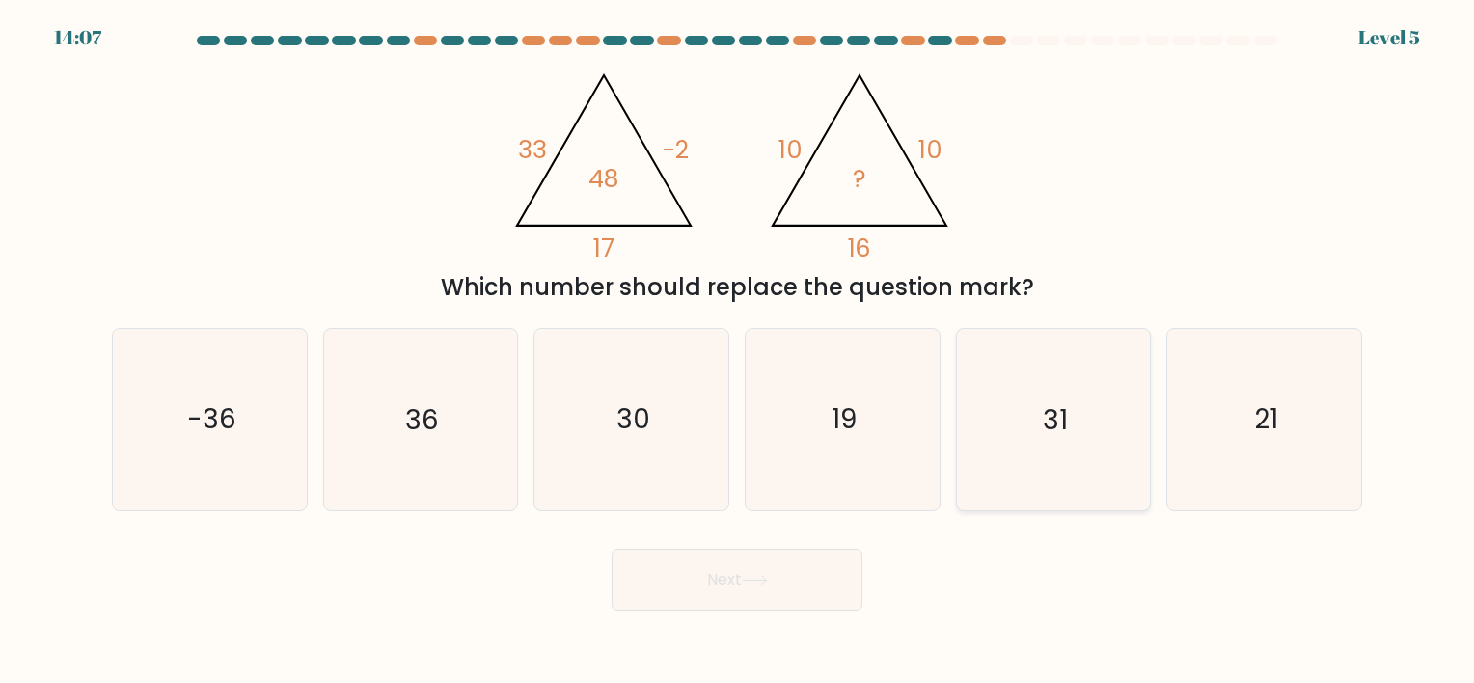
click at [1044, 471] on icon "31" at bounding box center [1053, 419] width 180 height 180
click at [738, 351] on input "e. 31" at bounding box center [737, 347] width 1 height 10
radio input "true"
click at [693, 559] on button "Next" at bounding box center [737, 580] width 251 height 62
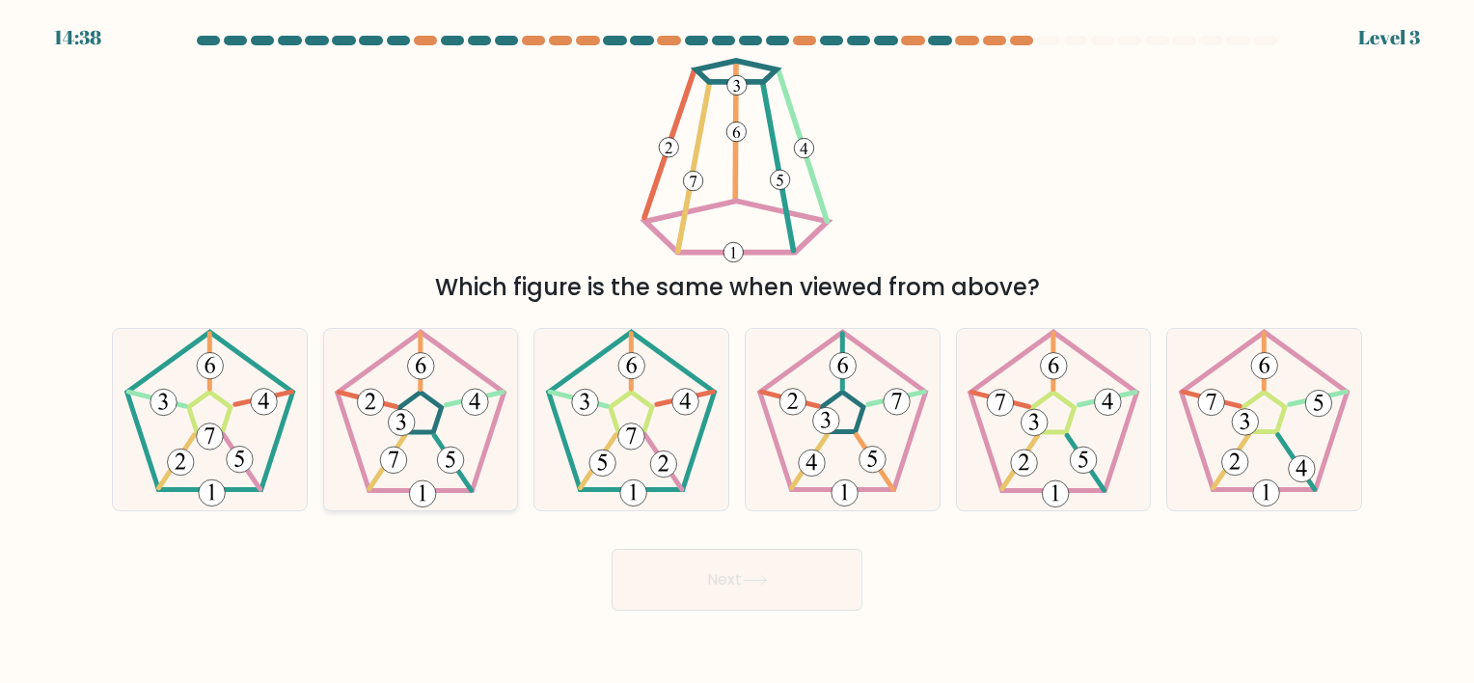
click at [382, 353] on icon at bounding box center [420, 419] width 180 height 180
click at [737, 351] on input "b." at bounding box center [737, 347] width 1 height 10
radio input "true"
click at [746, 575] on icon at bounding box center [755, 580] width 26 height 11
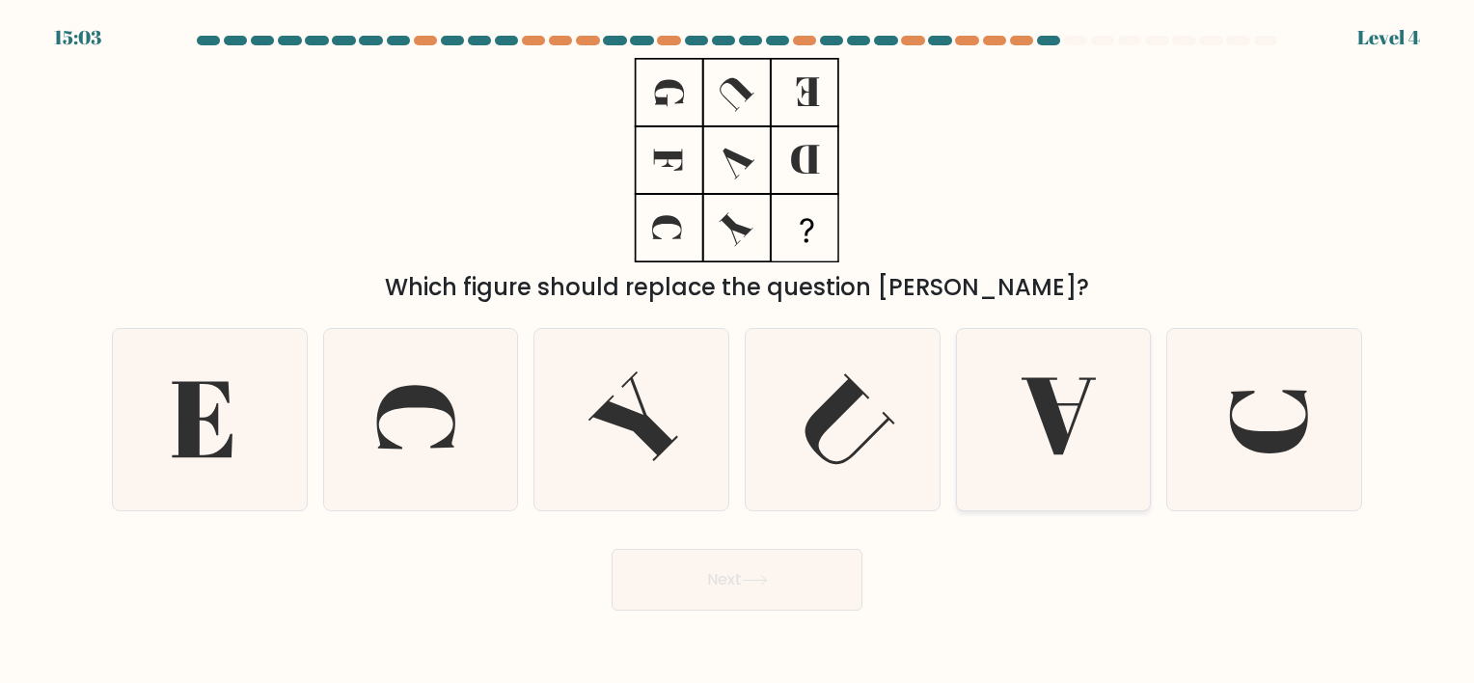
click at [1077, 455] on icon at bounding box center [1053, 419] width 180 height 180
click at [738, 351] on input "e." at bounding box center [737, 347] width 1 height 10
radio input "true"
click at [812, 581] on button "Next" at bounding box center [737, 580] width 251 height 62
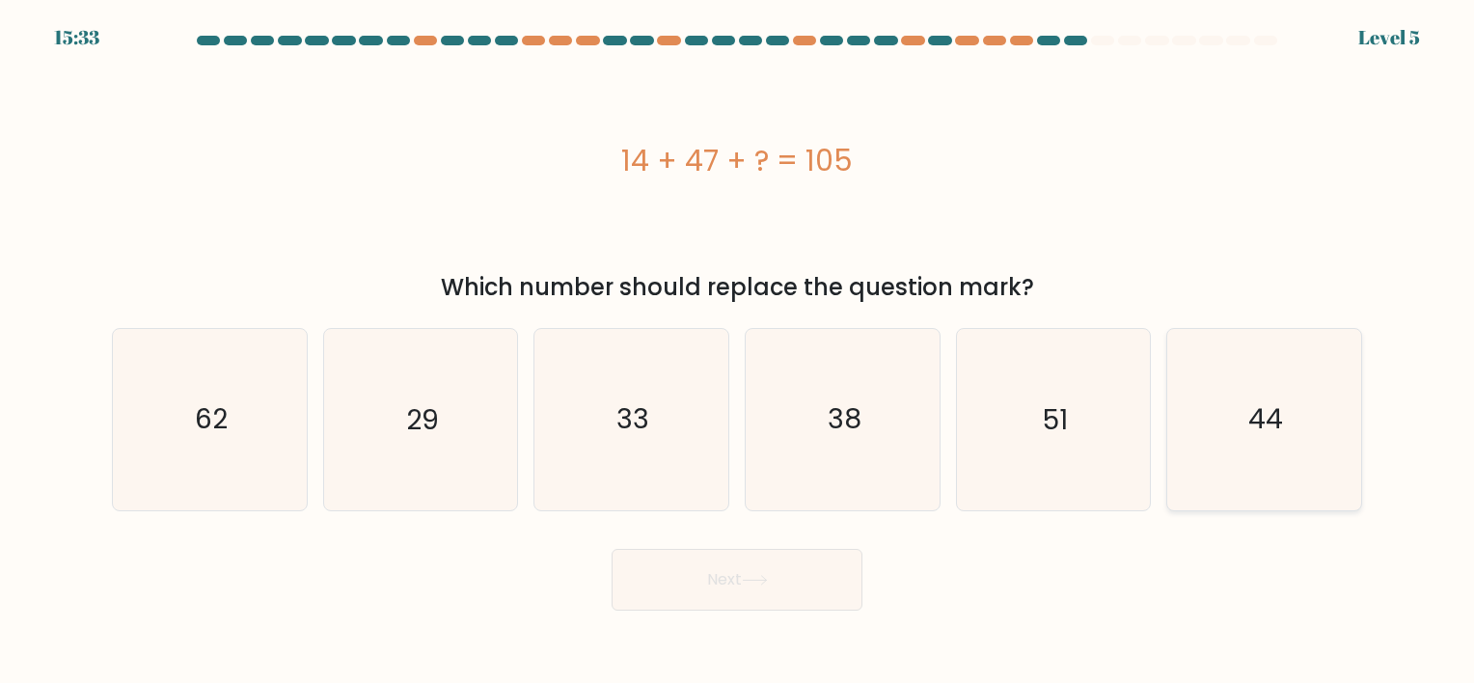
click at [1254, 445] on icon "44" at bounding box center [1264, 419] width 180 height 180
click at [738, 351] on input "f. 44" at bounding box center [737, 347] width 1 height 10
radio input "true"
click at [777, 565] on button "Next" at bounding box center [737, 580] width 251 height 62
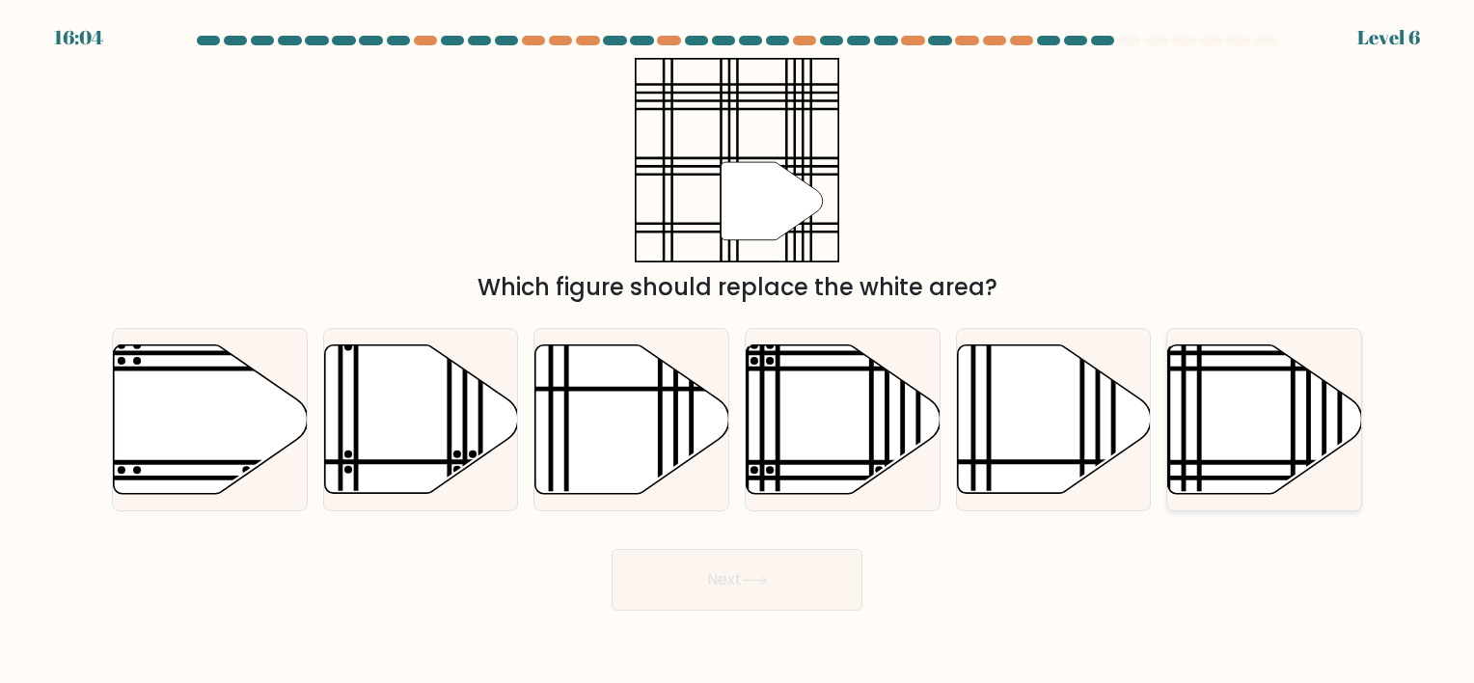
click at [1269, 434] on icon at bounding box center [1266, 418] width 194 height 149
click at [738, 351] on input "f." at bounding box center [737, 347] width 1 height 10
radio input "true"
click at [843, 565] on button "Next" at bounding box center [737, 580] width 251 height 62
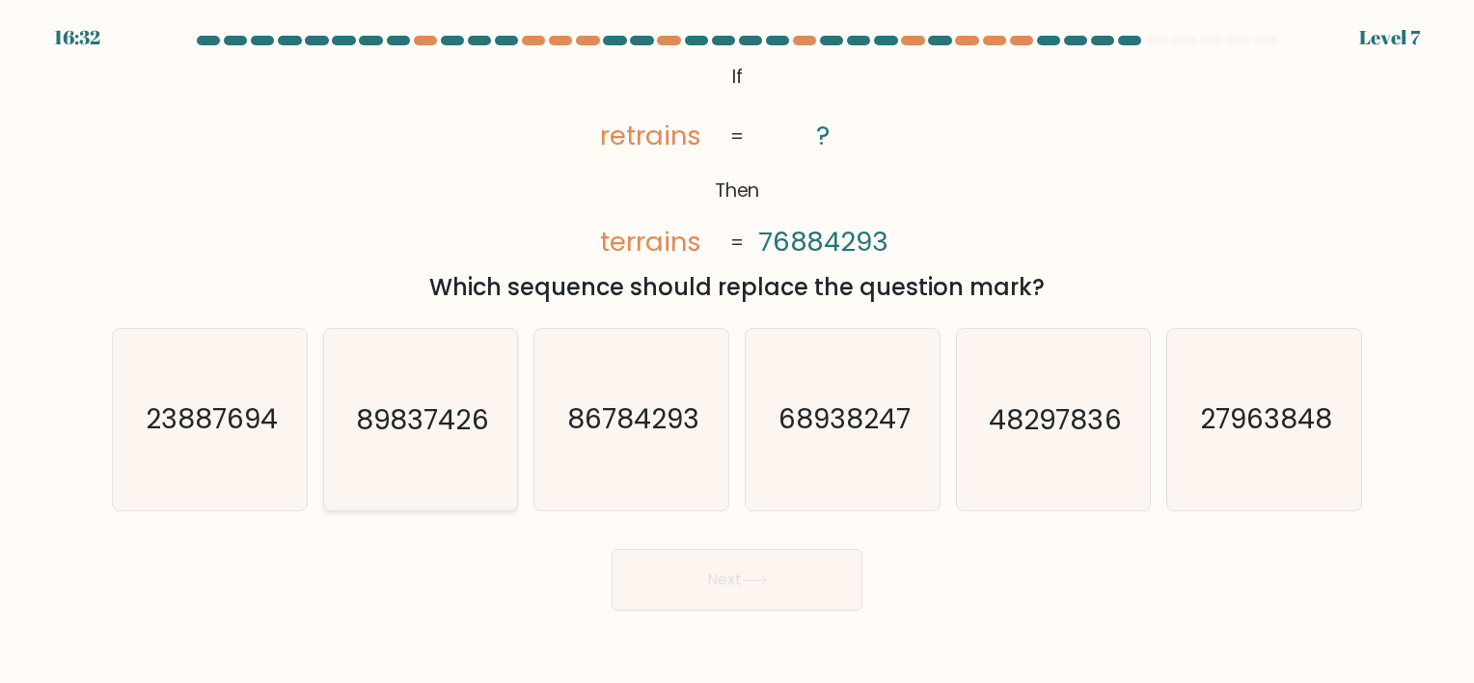
click at [482, 486] on icon "89837426" at bounding box center [420, 419] width 180 height 180
click at [737, 351] on input "b. 89837426" at bounding box center [737, 347] width 1 height 10
radio input "true"
click at [720, 554] on button "Next" at bounding box center [737, 580] width 251 height 62
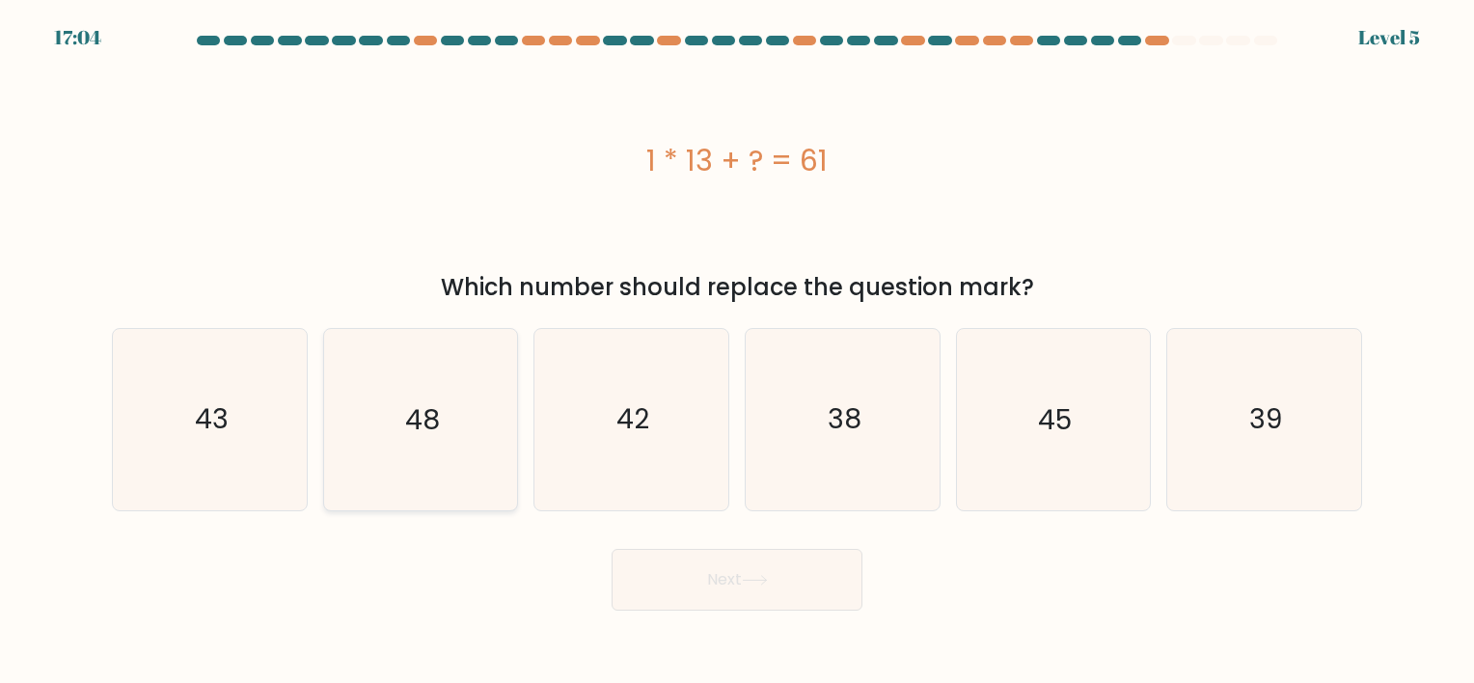
click at [374, 420] on icon "48" at bounding box center [420, 419] width 180 height 180
click at [737, 351] on input "b. 48" at bounding box center [737, 347] width 1 height 10
radio input "true"
click at [749, 560] on button "Next" at bounding box center [737, 580] width 251 height 62
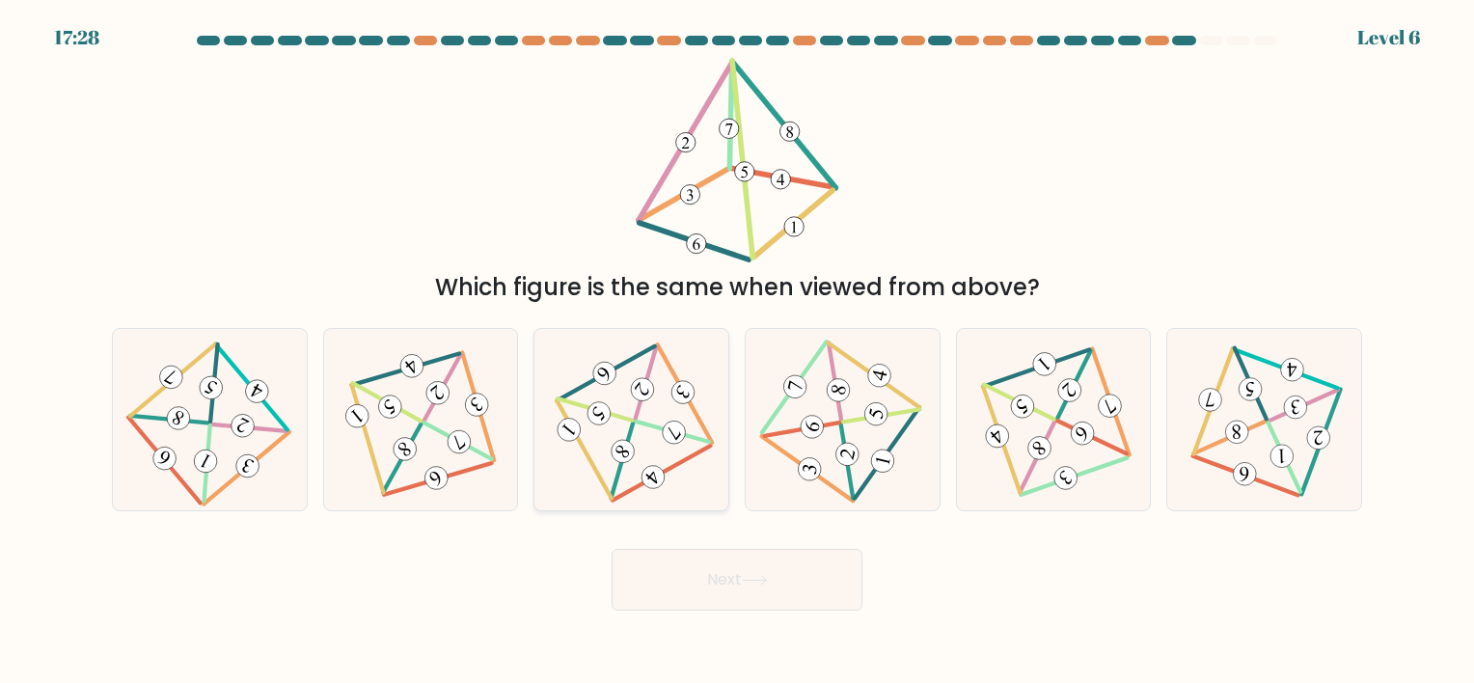
click at [606, 417] on 583 at bounding box center [599, 414] width 32 height 32
click at [737, 351] on input "c." at bounding box center [737, 347] width 1 height 10
radio input "true"
click at [705, 591] on button "Next" at bounding box center [737, 580] width 251 height 62
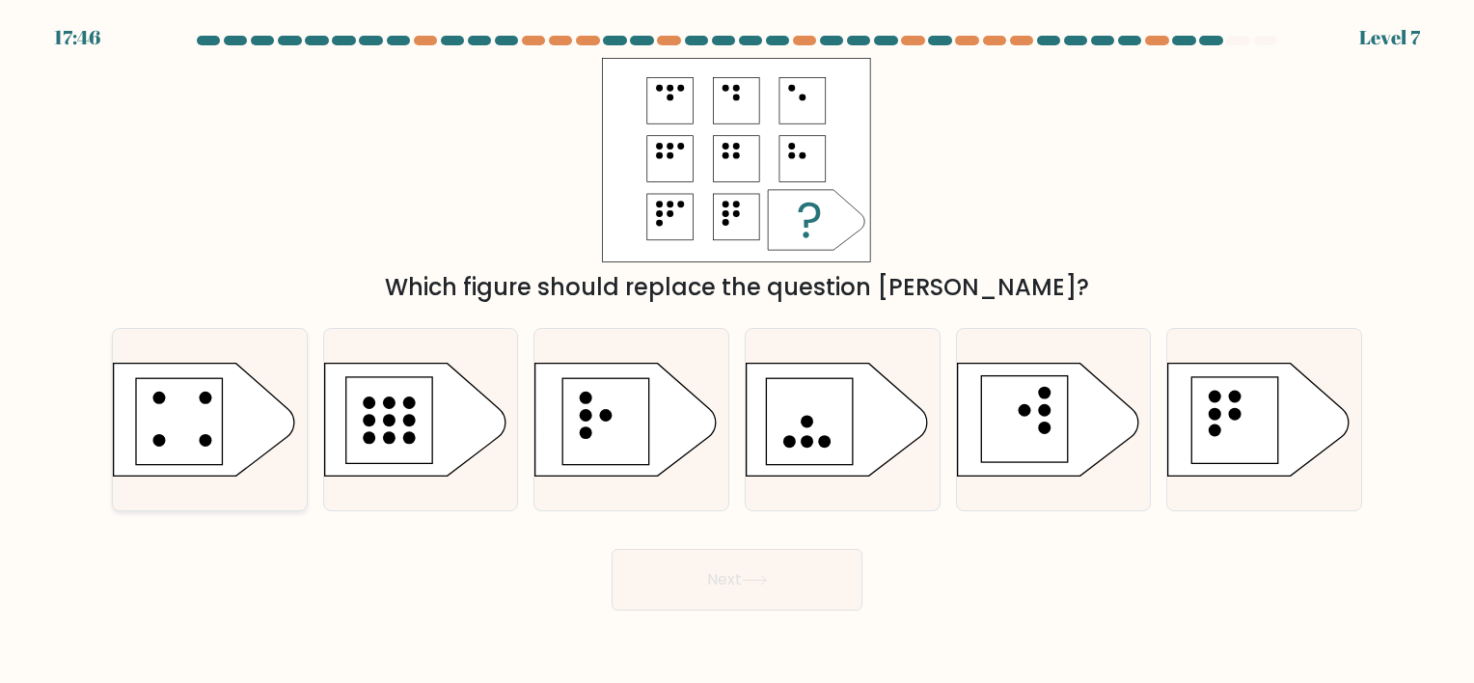
click at [169, 413] on rect at bounding box center [179, 421] width 87 height 87
click at [737, 351] on input "a." at bounding box center [737, 347] width 1 height 10
radio input "true"
click at [722, 566] on button "Next" at bounding box center [737, 580] width 251 height 62
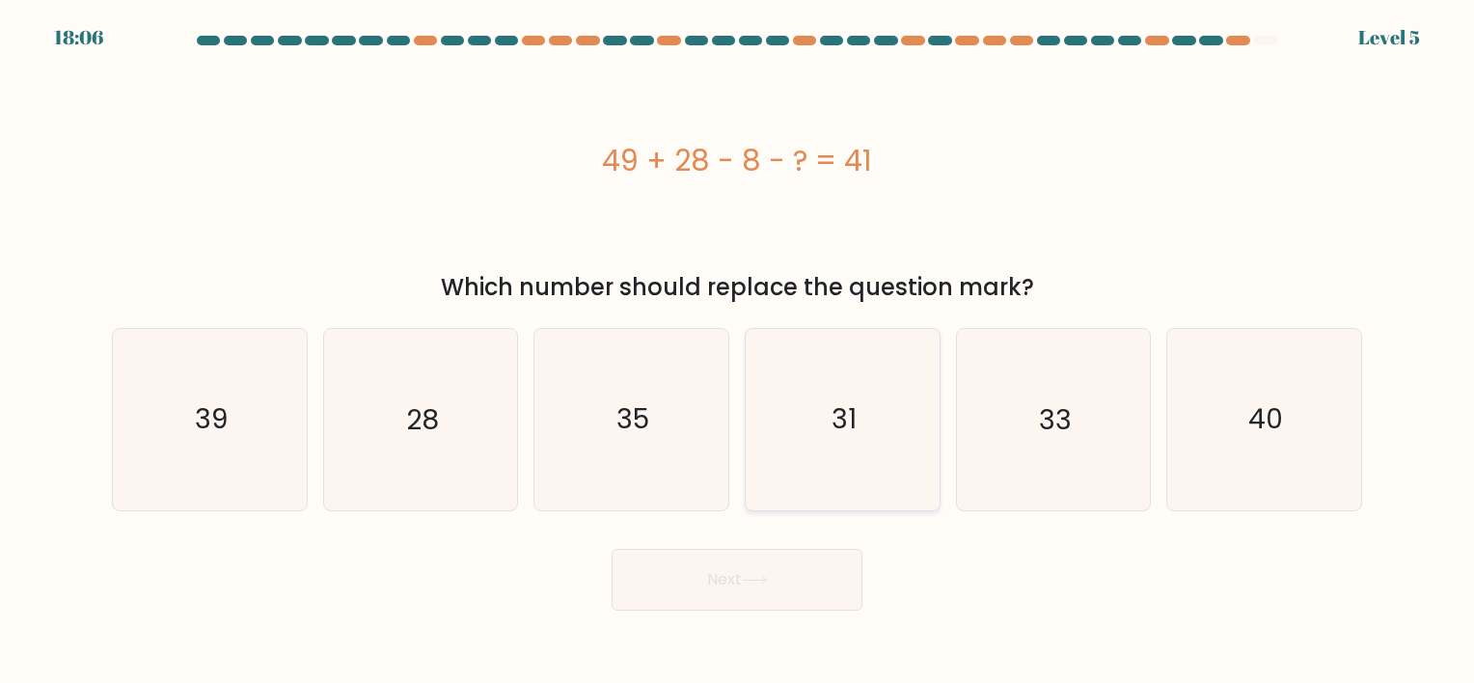
click at [822, 446] on icon "31" at bounding box center [843, 419] width 180 height 180
click at [738, 351] on input "d. 31" at bounding box center [737, 347] width 1 height 10
radio input "true"
click at [732, 600] on button "Next" at bounding box center [737, 580] width 251 height 62
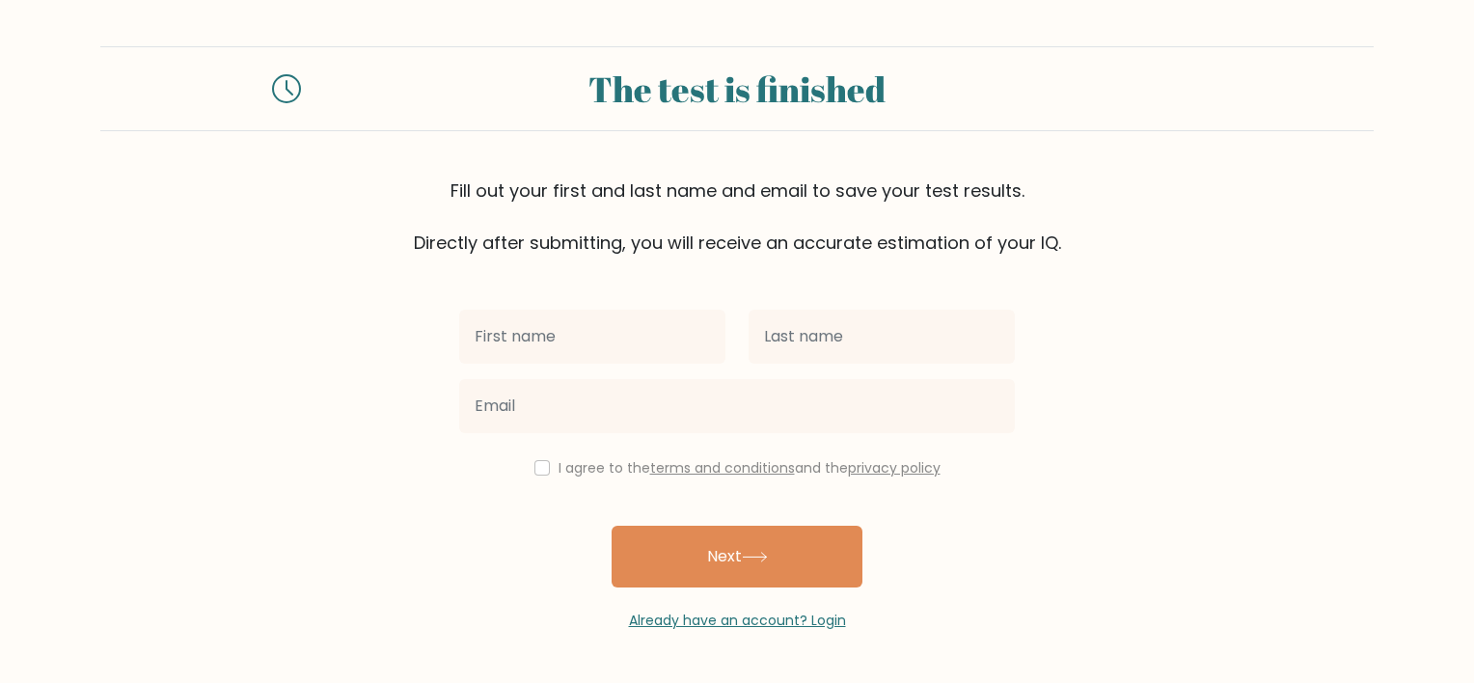
click at [609, 335] on input "text" at bounding box center [592, 337] width 266 height 54
type input "Ashley Gwen"
type input "Guiral"
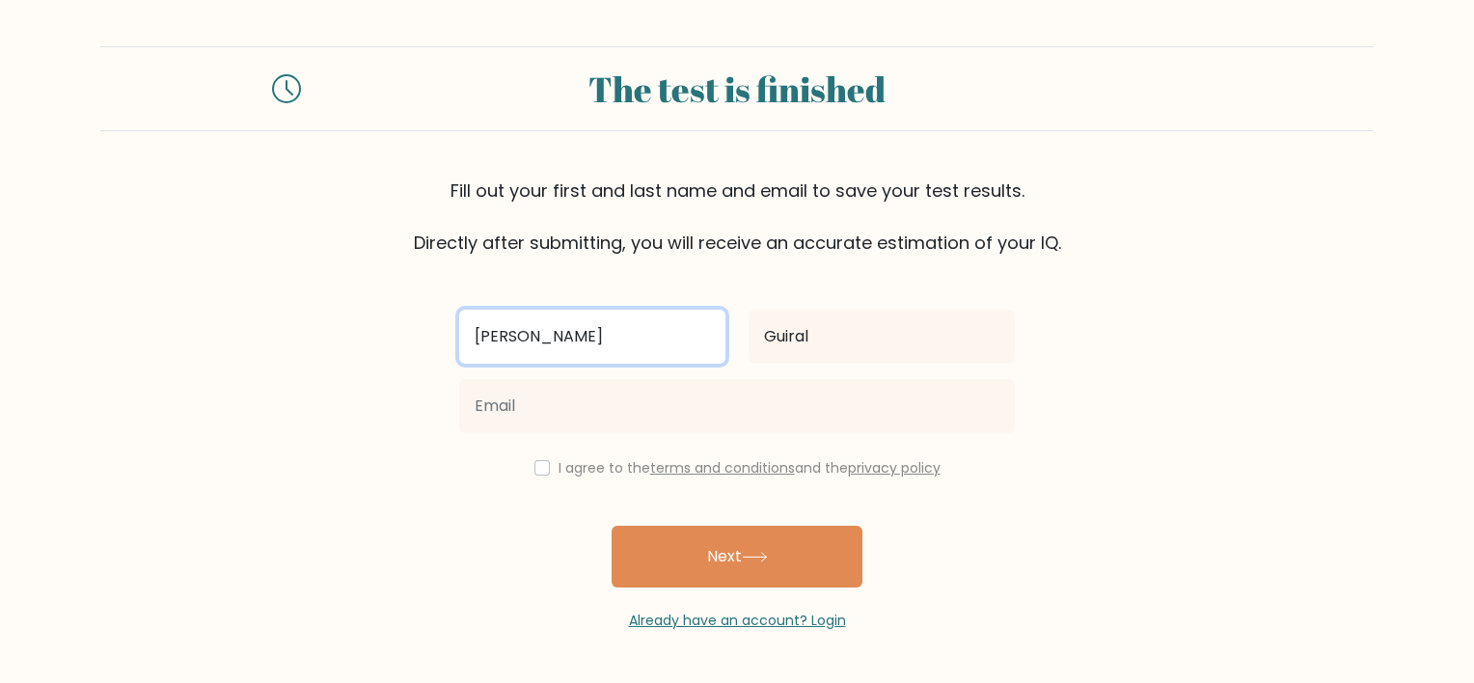
type input "Ashley Gwen"
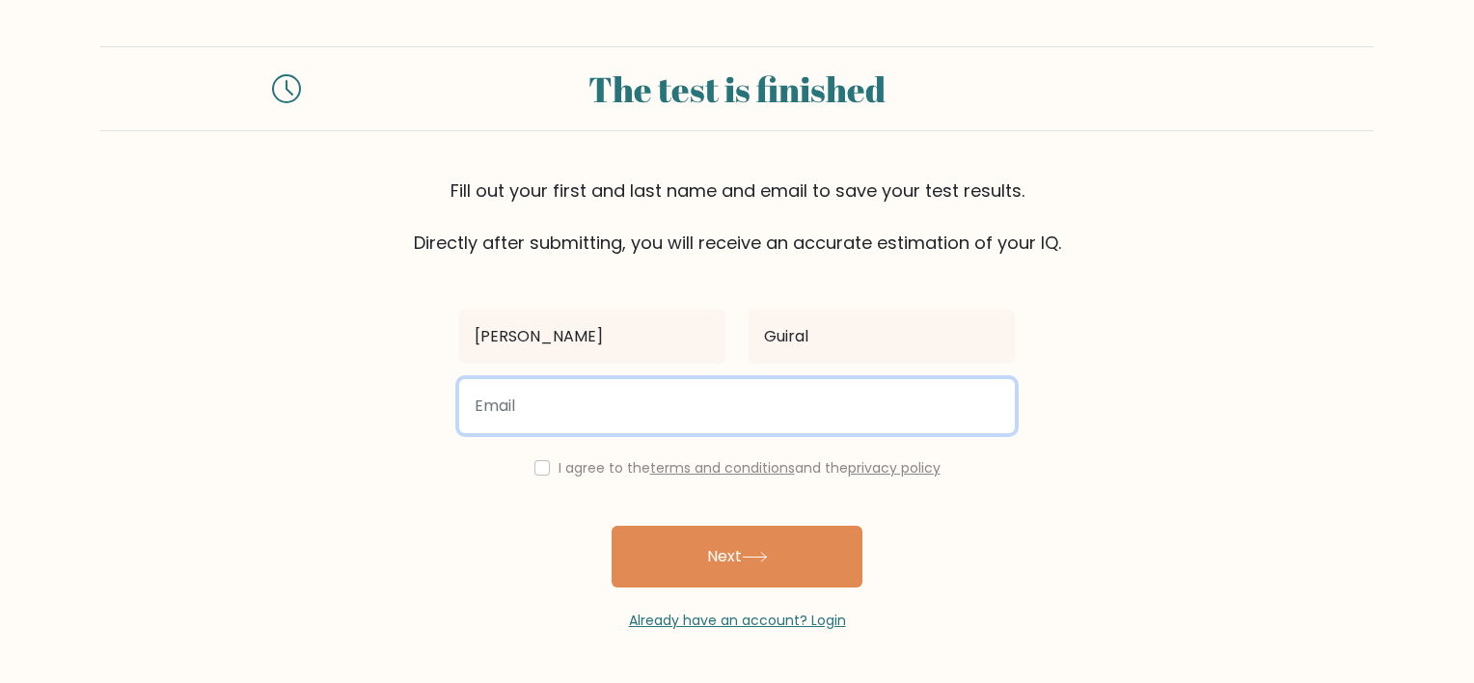
click at [544, 426] on input "email" at bounding box center [737, 406] width 556 height 54
type input "judel@gmail.com"
drag, startPoint x: 621, startPoint y: 408, endPoint x: 389, endPoint y: 408, distance: 232.6
click at [389, 408] on form "The test is finished Fill out your first and last name and email to save your t…" at bounding box center [737, 338] width 1474 height 585
type input "ashleygwenguiral56@gmail.com"
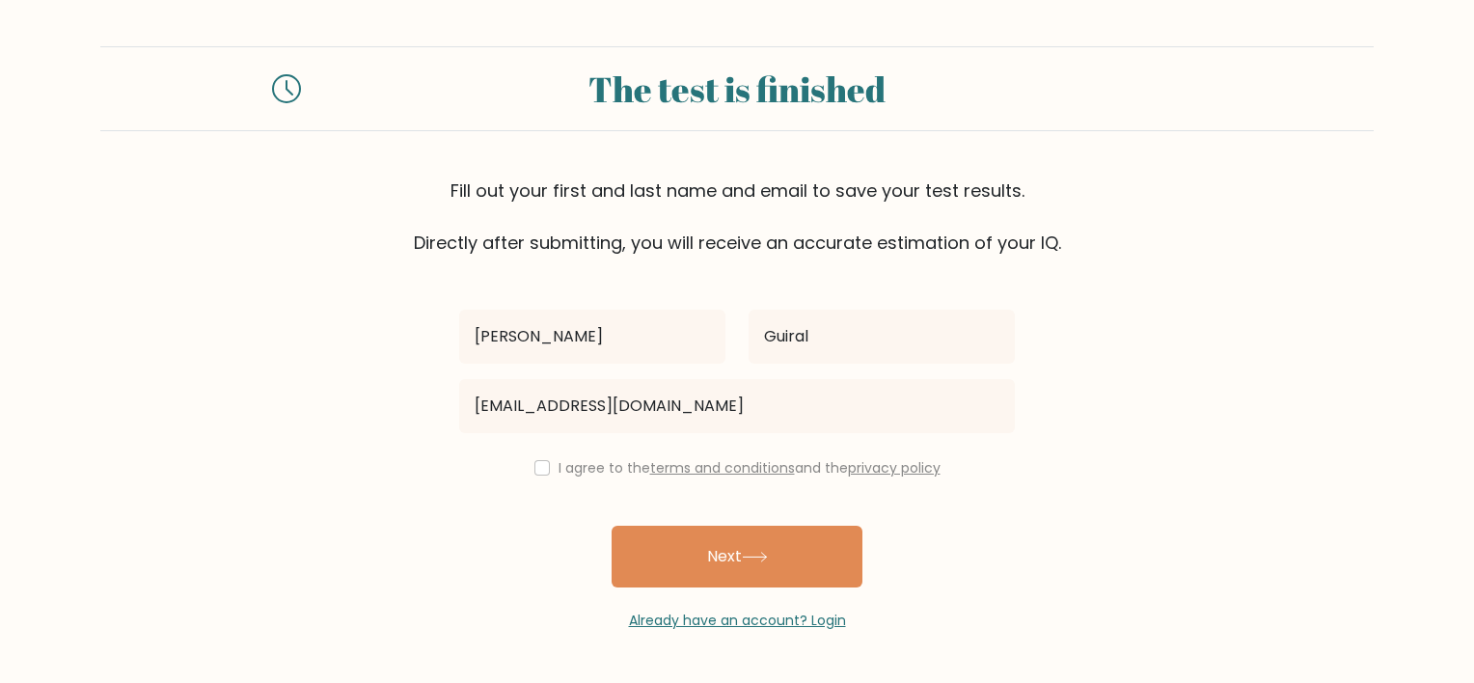
click at [544, 473] on div "I agree to the terms and conditions and the privacy policy" at bounding box center [737, 467] width 579 height 23
click at [536, 464] on input "checkbox" at bounding box center [542, 467] width 15 height 15
checkbox input "true"
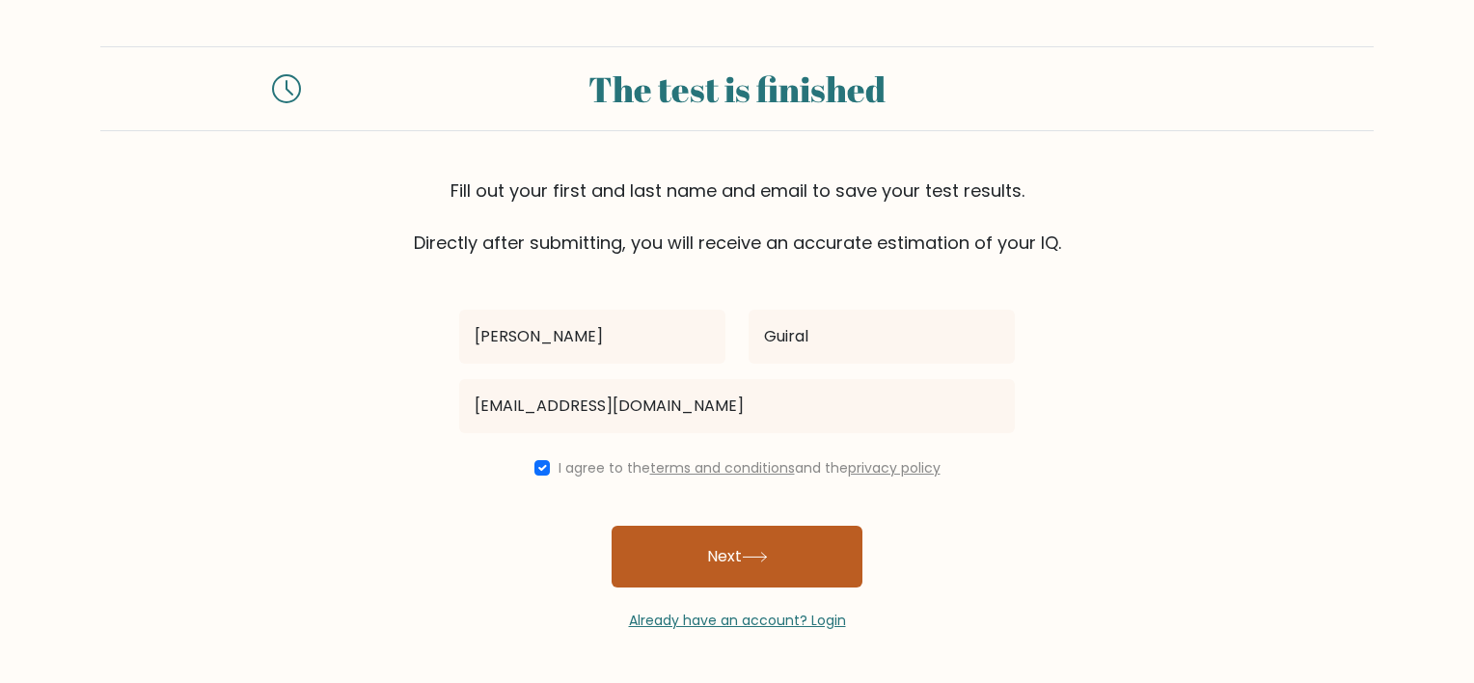
click at [688, 560] on button "Next" at bounding box center [737, 557] width 251 height 62
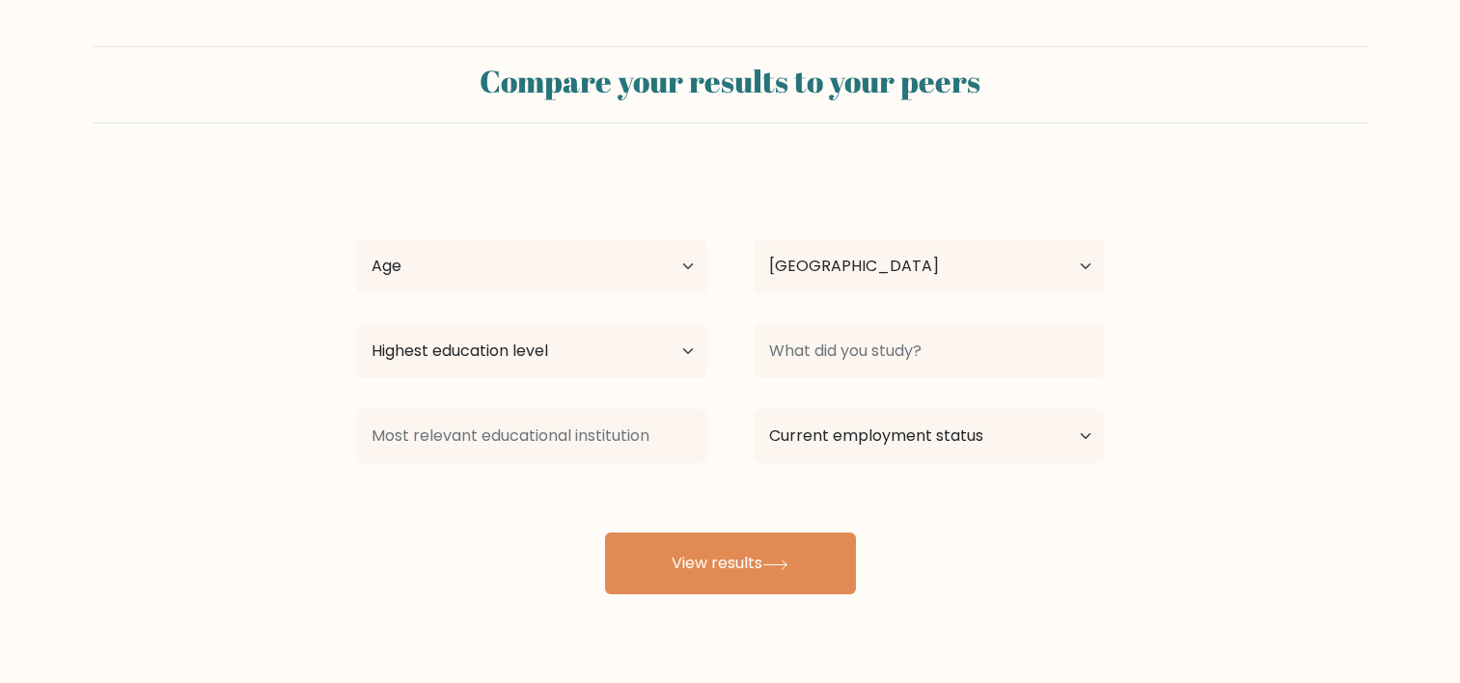
select select "PH"
click at [537, 278] on select "Age Under 18 years old 18-24 years old 25-34 years old 35-44 years old 45-54 ye…" at bounding box center [531, 266] width 351 height 54
select select "18_24"
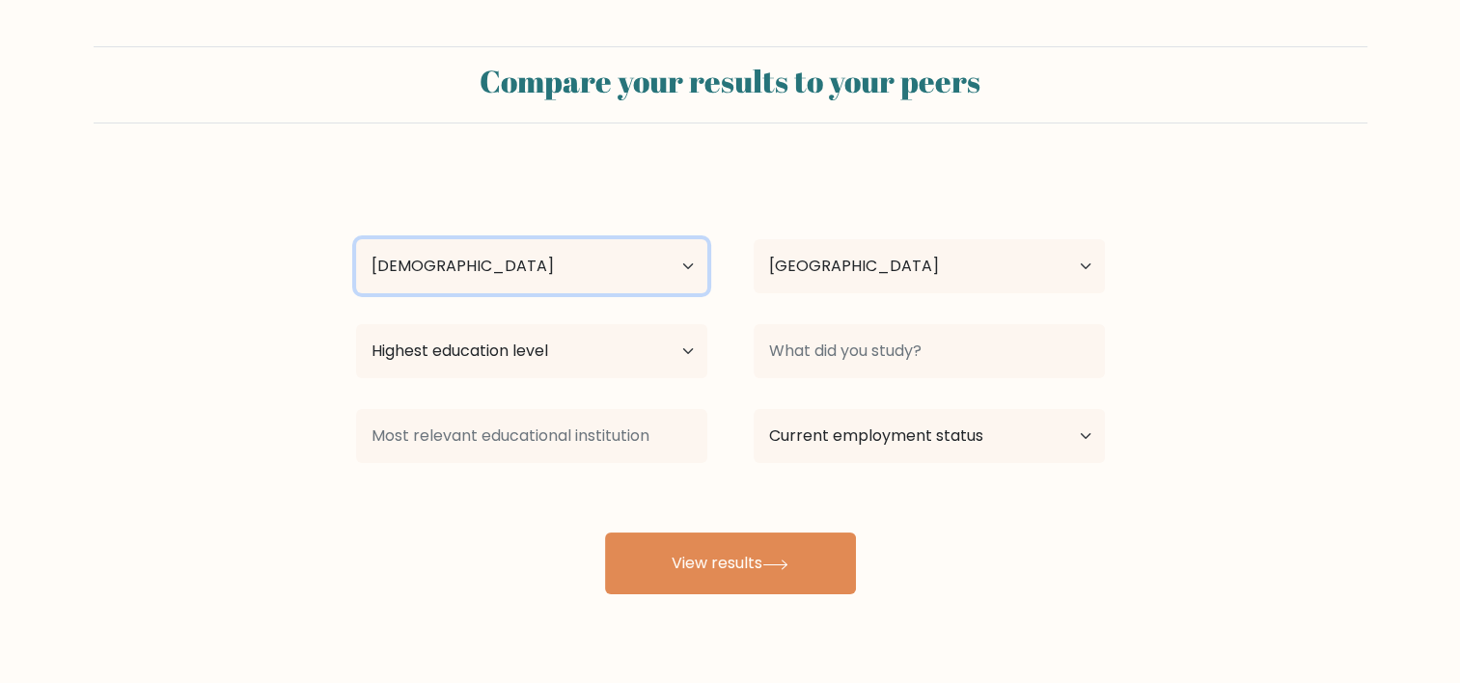
click at [356, 239] on select "Age Under 18 years old 18-24 years old 25-34 years old 35-44 years old 45-54 ye…" at bounding box center [531, 266] width 351 height 54
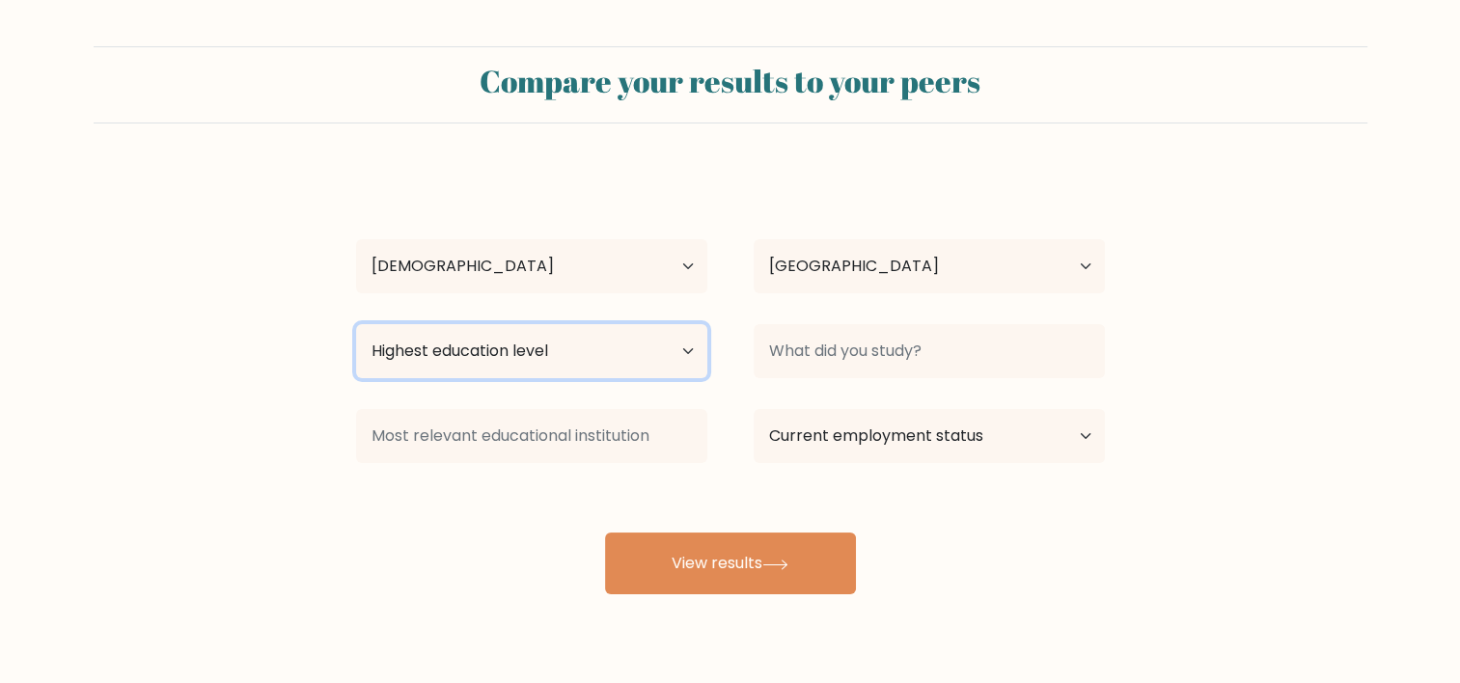
click at [554, 361] on select "Highest education level No schooling Primary Lower Secondary Upper Secondary Oc…" at bounding box center [531, 351] width 351 height 54
select select "bachelors_degree"
click at [356, 324] on select "Highest education level No schooling Primary Lower Secondary Upper Secondary Oc…" at bounding box center [531, 351] width 351 height 54
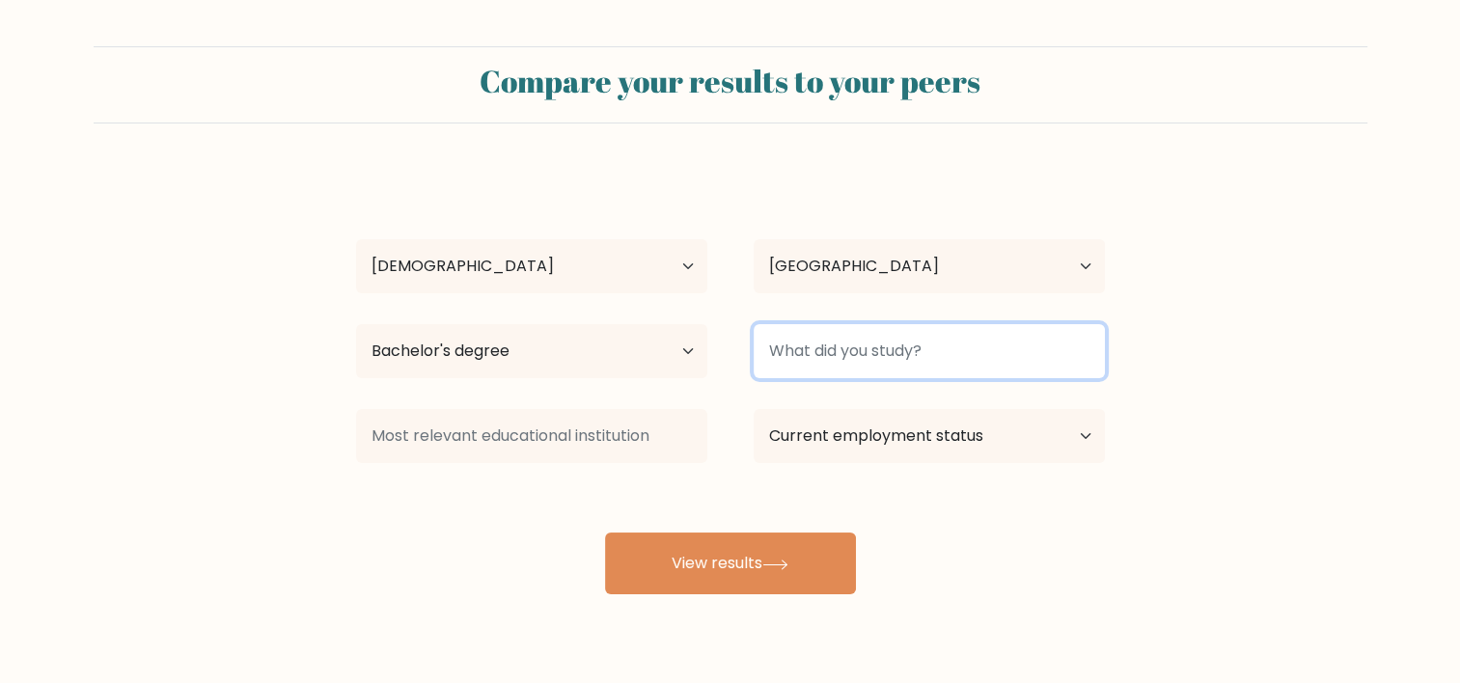
click at [888, 348] on input at bounding box center [929, 351] width 351 height 54
type input "BSIT"
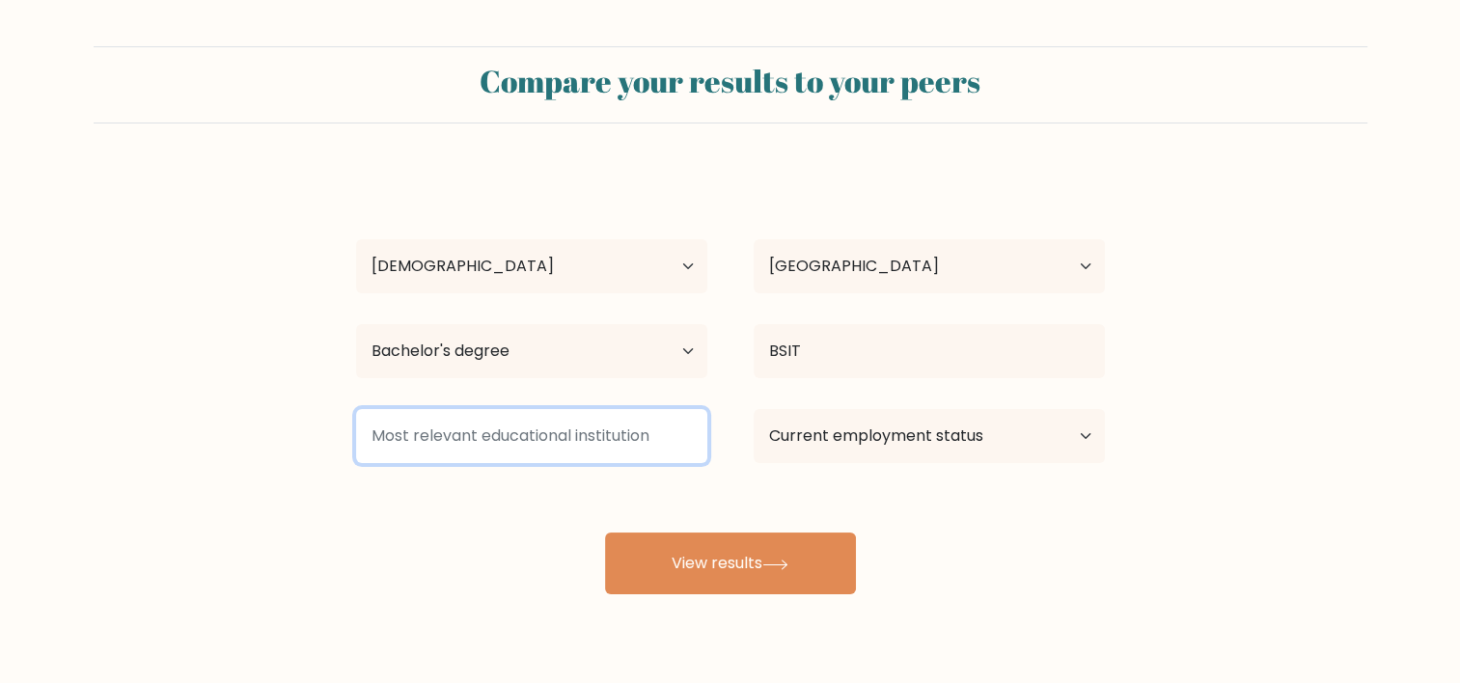
click at [529, 443] on input at bounding box center [531, 436] width 351 height 54
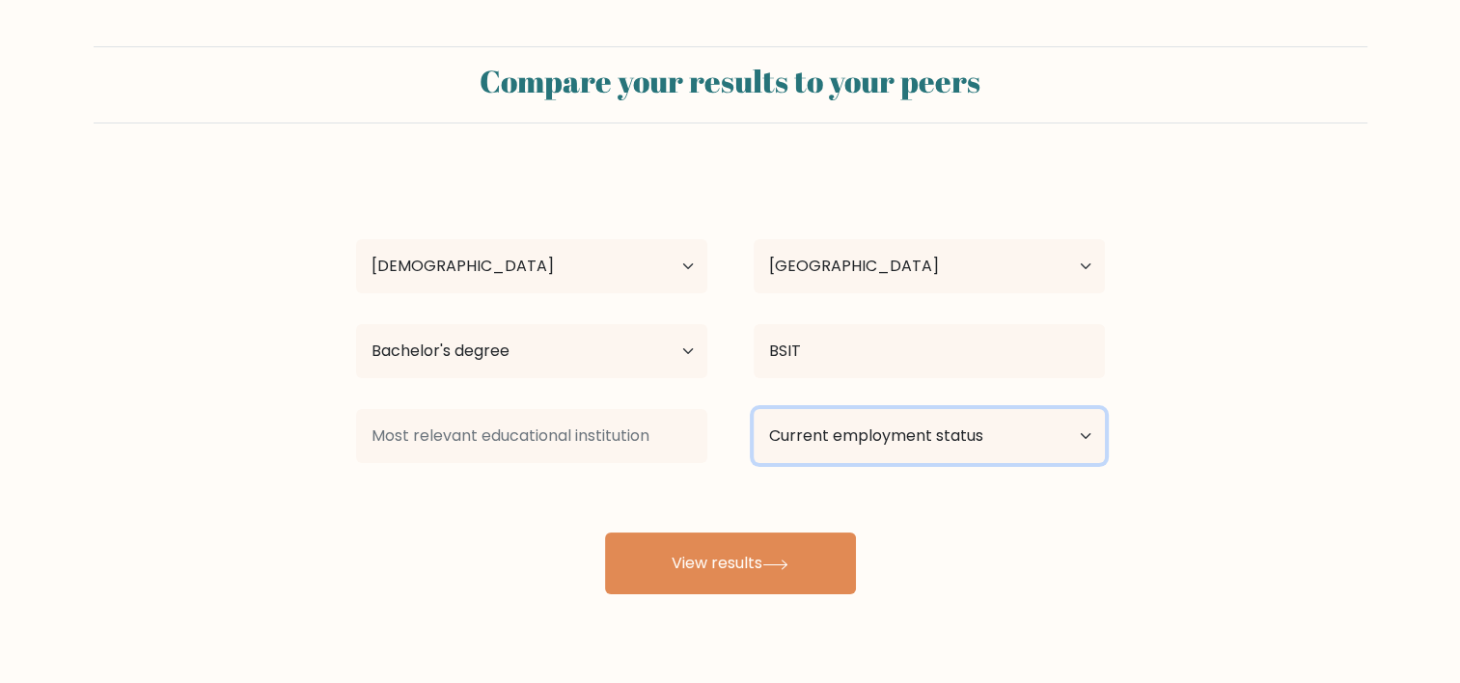
click at [812, 434] on select "Current employment status Employed Student Retired Other / prefer not to answer" at bounding box center [929, 436] width 351 height 54
select select "other"
click at [754, 409] on select "Current employment status Employed Student Retired Other / prefer not to answer" at bounding box center [929, 436] width 351 height 54
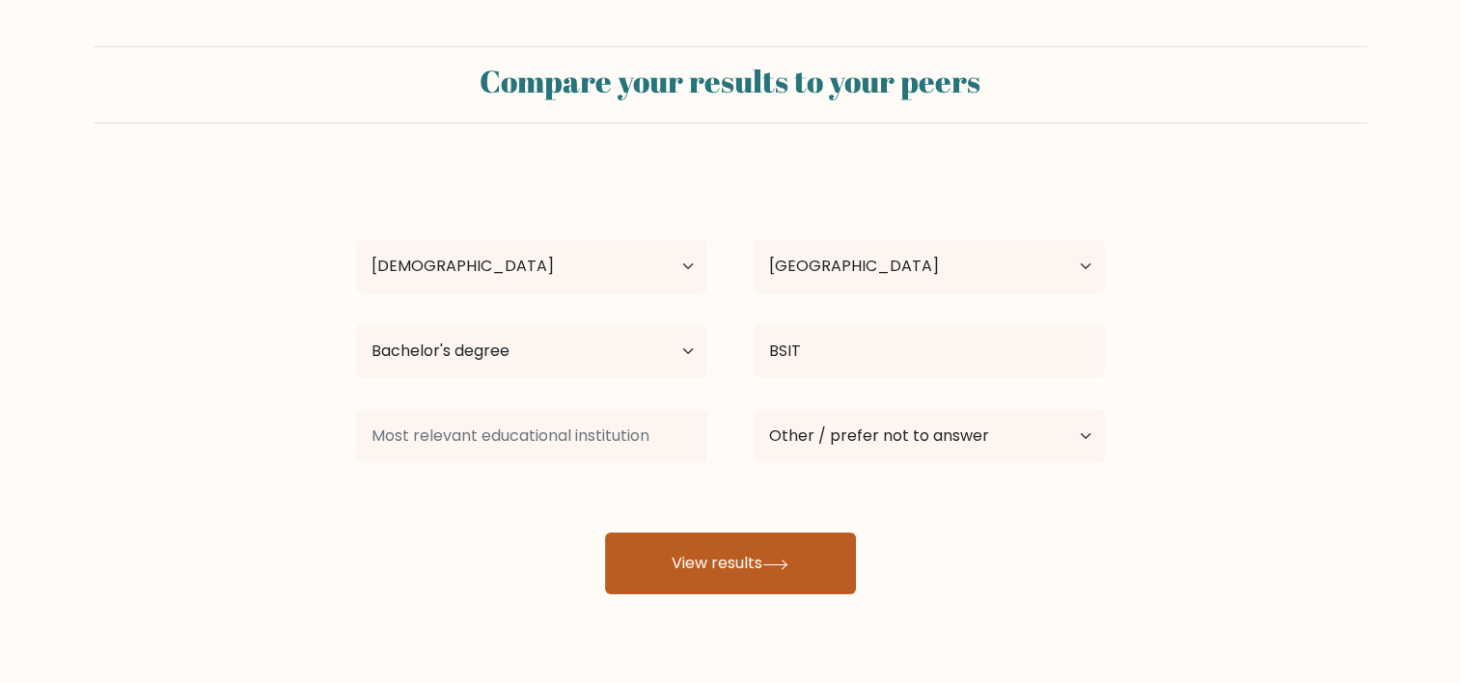
click at [756, 572] on button "View results" at bounding box center [730, 564] width 251 height 62
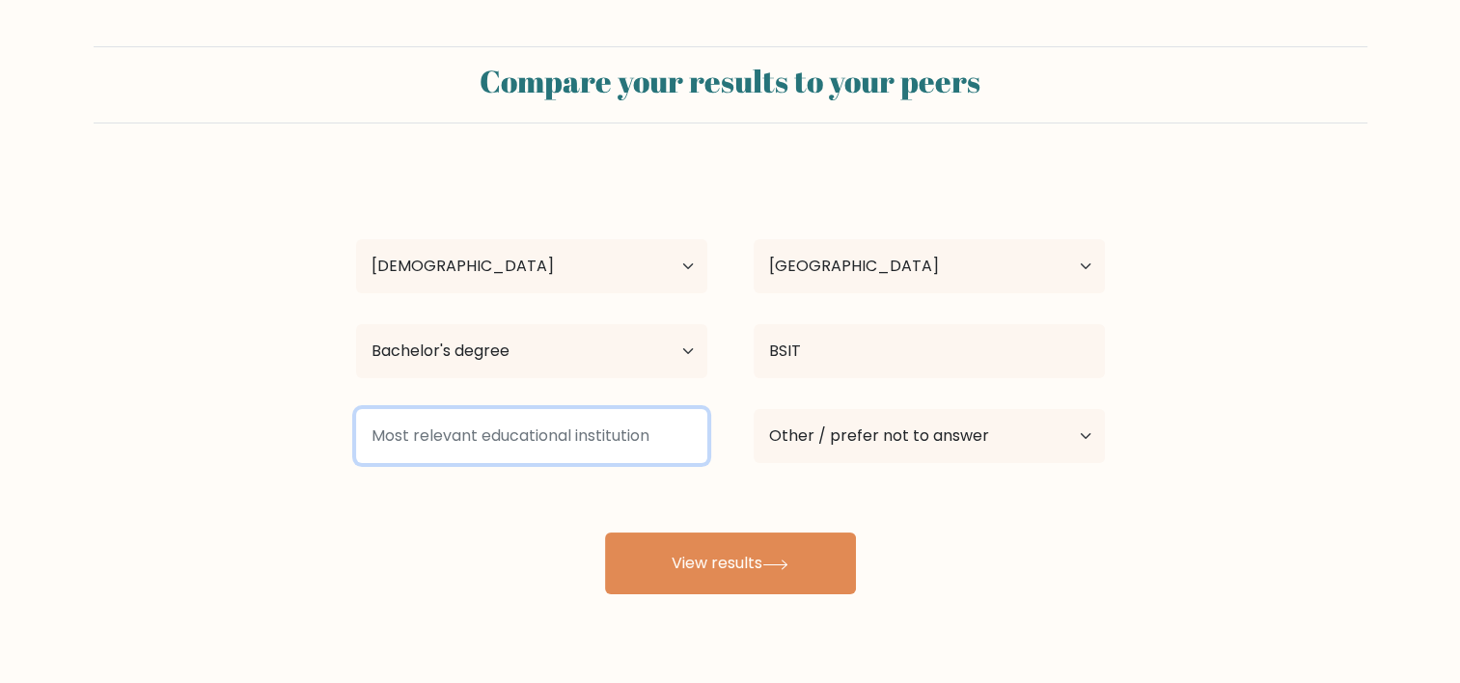
click at [583, 433] on input at bounding box center [531, 436] width 351 height 54
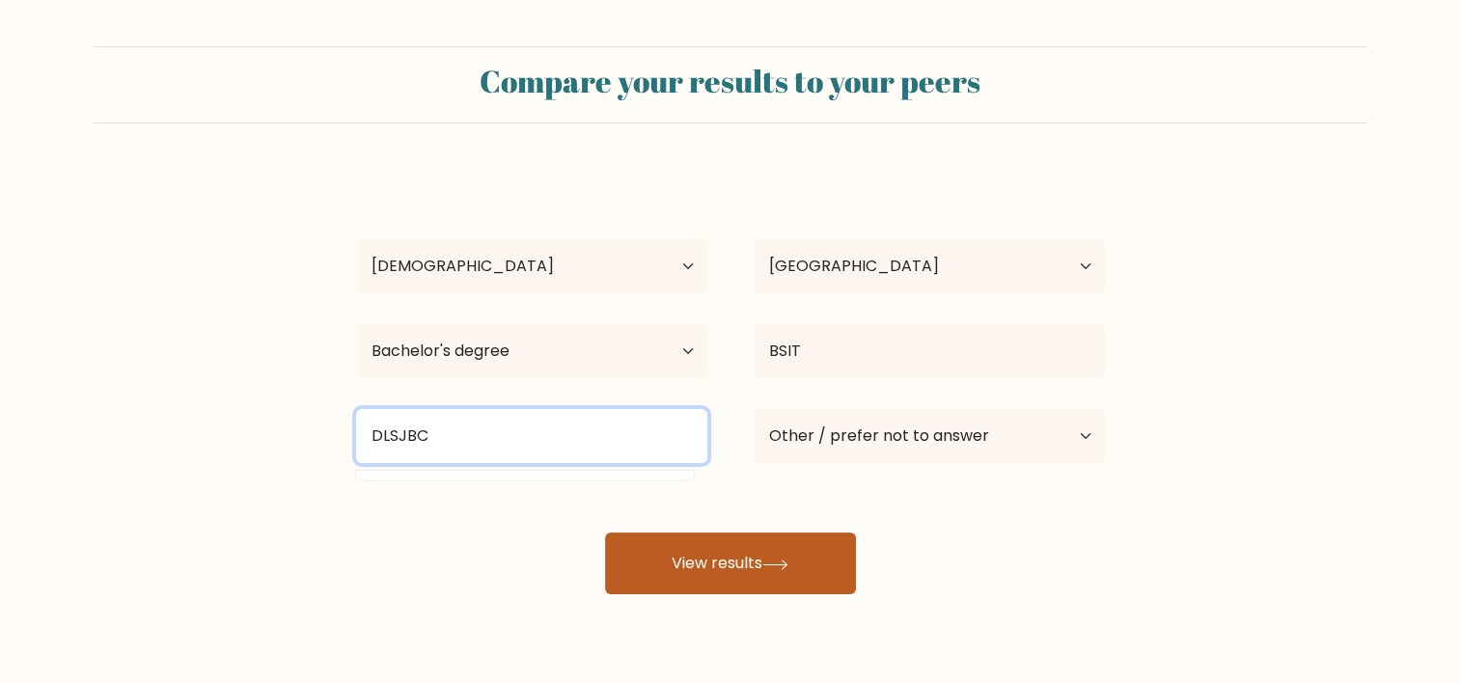
type input "DLSJBC"
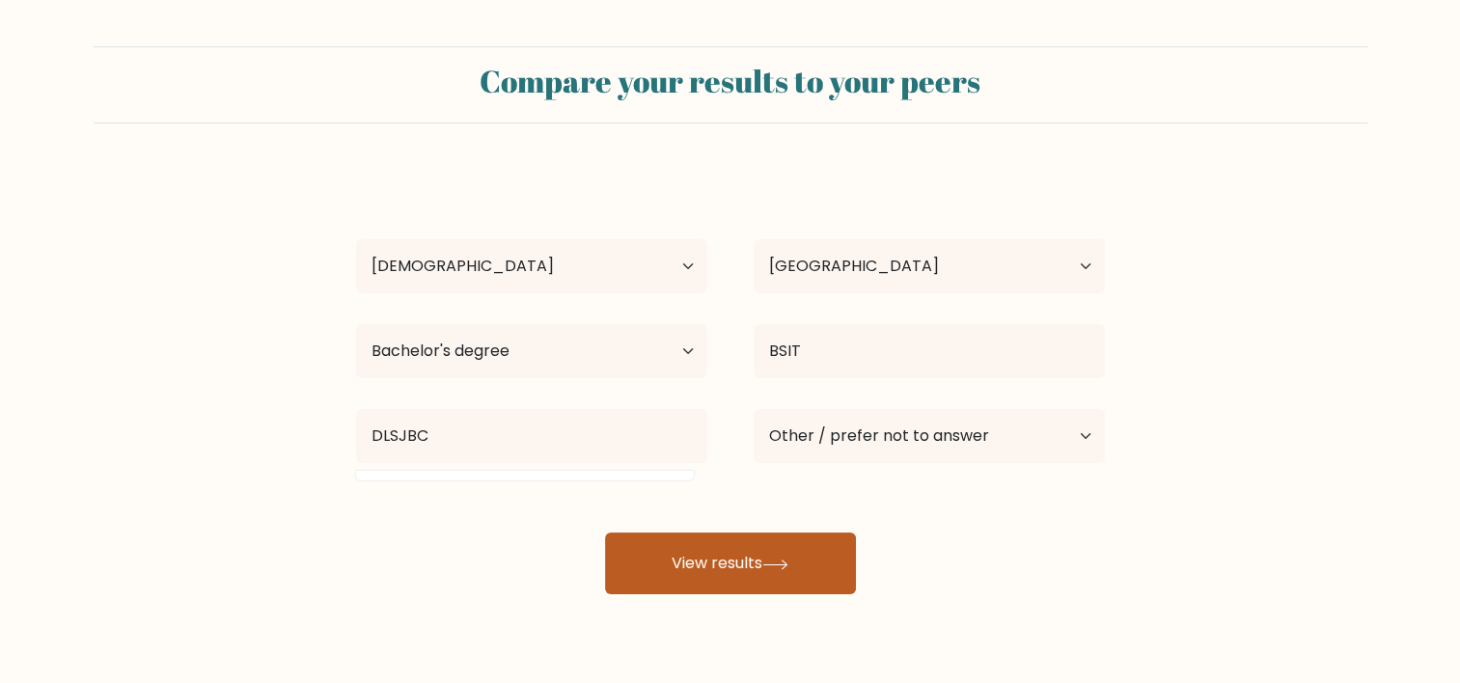
click at [714, 580] on button "View results" at bounding box center [730, 564] width 251 height 62
